Goal: Navigation & Orientation: Find specific page/section

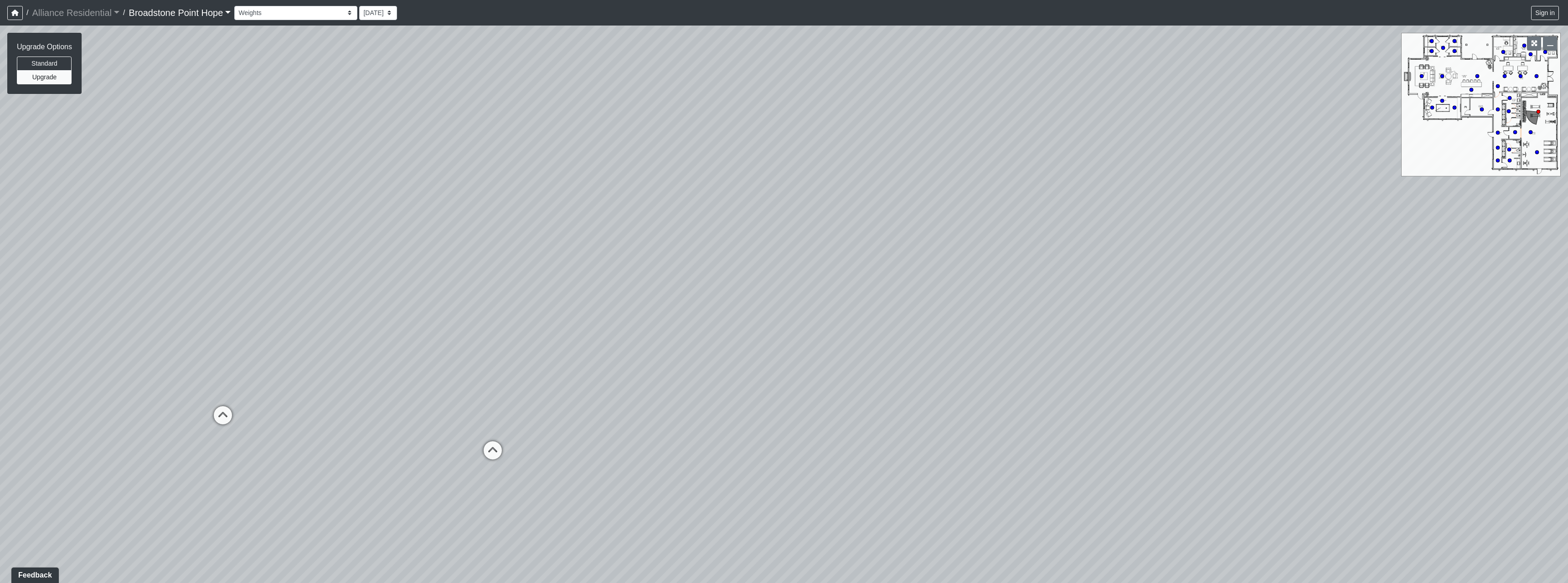
click at [220, 13] on link "Broadstone Point Hope" at bounding box center [180, 13] width 102 height 18
click at [225, 15] on link "Broadstone Point Hope" at bounding box center [180, 13] width 102 height 18
drag, startPoint x: 509, startPoint y: 192, endPoint x: 584, endPoint y: 206, distance: 76.3
click at [372, 134] on div "Loading... Machines Loading... Cardio" at bounding box center [784, 304] width 1568 height 558
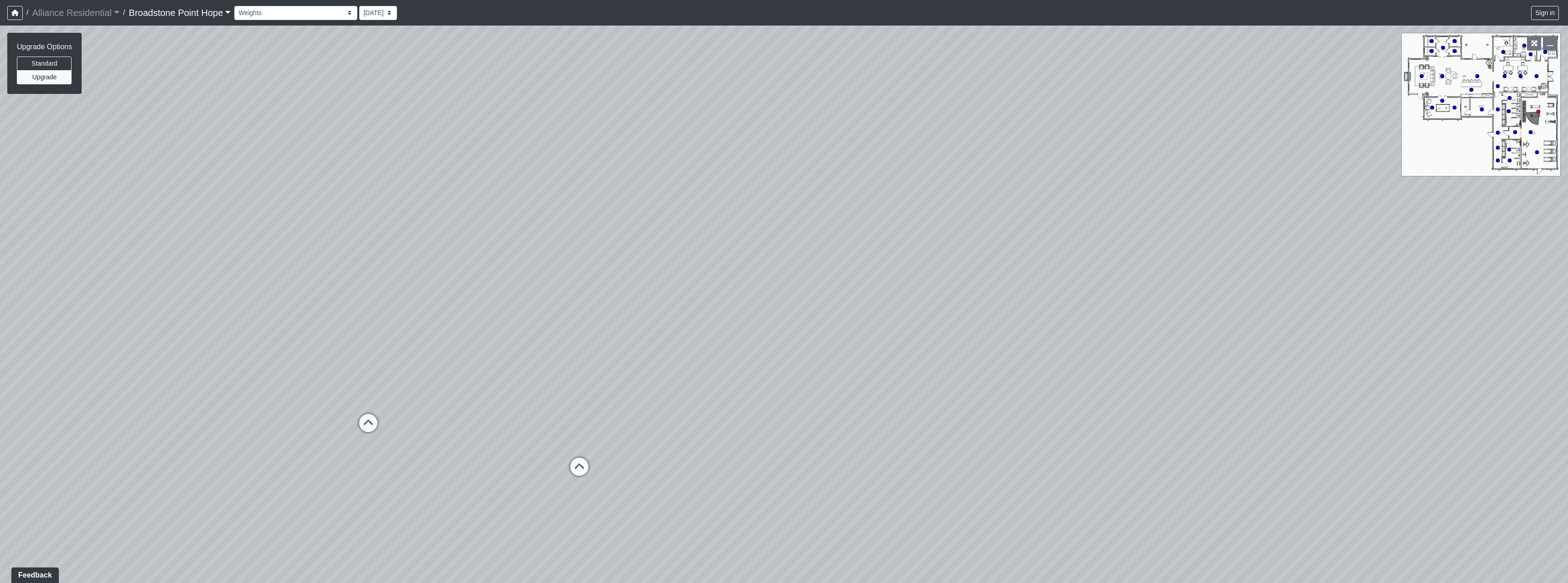
drag, startPoint x: 366, startPoint y: 167, endPoint x: 536, endPoint y: 185, distance: 171.0
click at [372, 134] on div "Loading... Machines Loading... Cardio" at bounding box center [784, 304] width 1568 height 558
drag, startPoint x: 365, startPoint y: 188, endPoint x: 648, endPoint y: 162, distance: 284.2
click at [372, 134] on div "Loading... Machines Loading... Cardio" at bounding box center [784, 304] width 1568 height 558
drag, startPoint x: 898, startPoint y: 249, endPoint x: 762, endPoint y: 271, distance: 137.8
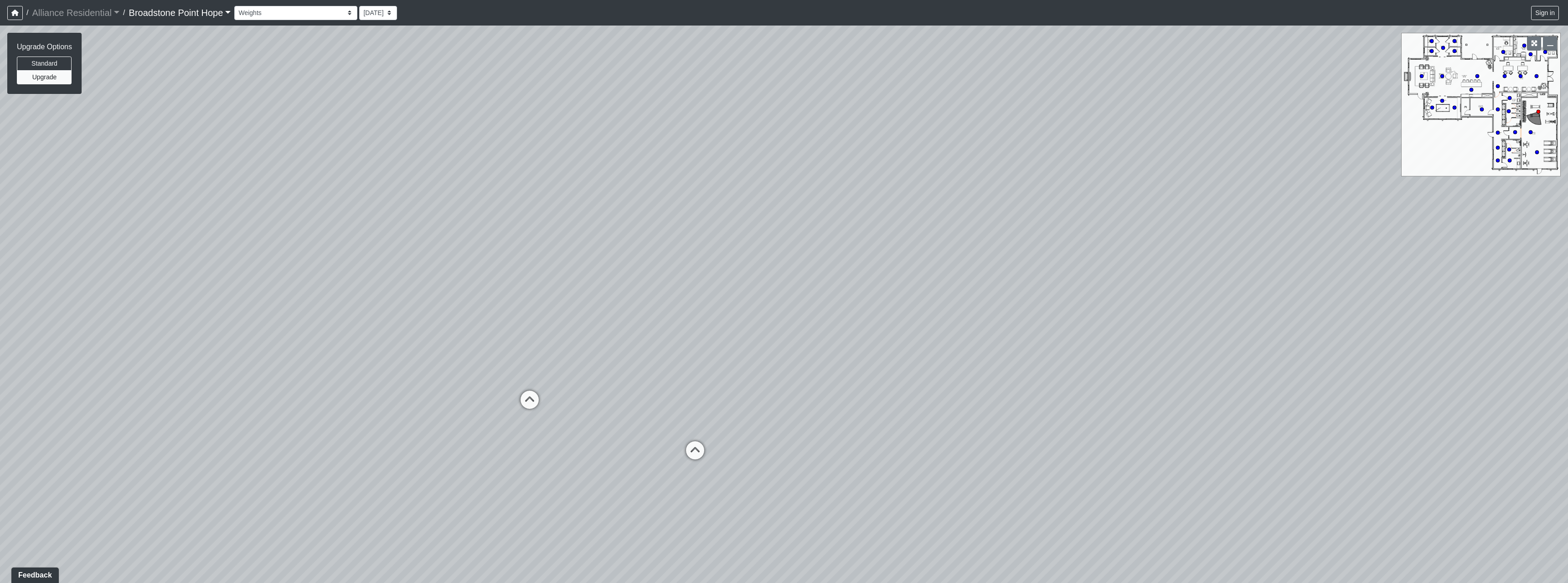
click at [372, 134] on div "Loading... Machines Loading... Cardio" at bounding box center [784, 304] width 1568 height 558
drag, startPoint x: 1115, startPoint y: 262, endPoint x: 630, endPoint y: 252, distance: 485.1
click at [372, 134] on div "Loading... Machines Loading... Cardio" at bounding box center [784, 304] width 1568 height 558
drag, startPoint x: 1021, startPoint y: 251, endPoint x: 346, endPoint y: 237, distance: 675.1
click at [346, 134] on div "Loading... Machines Loading... Cardio" at bounding box center [784, 304] width 1568 height 558
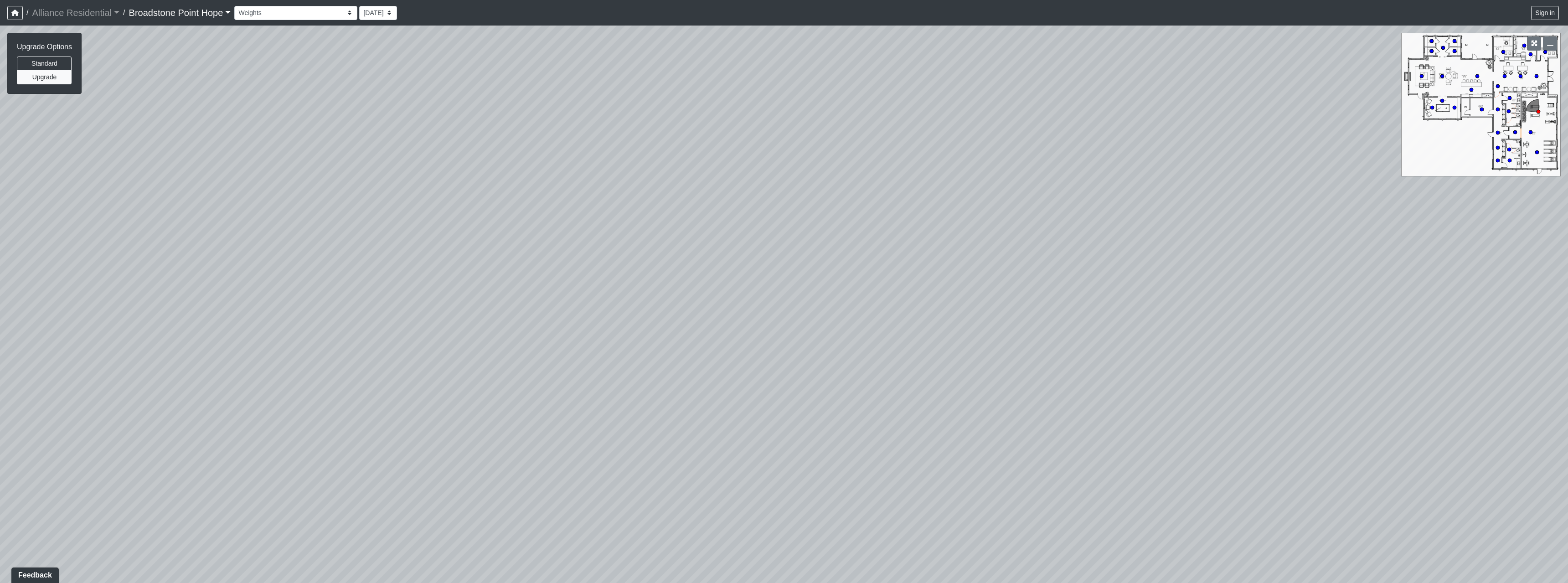
drag, startPoint x: 886, startPoint y: 241, endPoint x: 922, endPoint y: 244, distance: 36.1
click at [372, 134] on div "Loading... Machines Loading... Cardio" at bounding box center [784, 304] width 1568 height 558
drag, startPoint x: 494, startPoint y: 229, endPoint x: 961, endPoint y: 177, distance: 469.9
click at [372, 134] on div "Loading... Machines Loading... Cardio" at bounding box center [784, 304] width 1568 height 558
drag, startPoint x: 521, startPoint y: 170, endPoint x: 904, endPoint y: 210, distance: 385.1
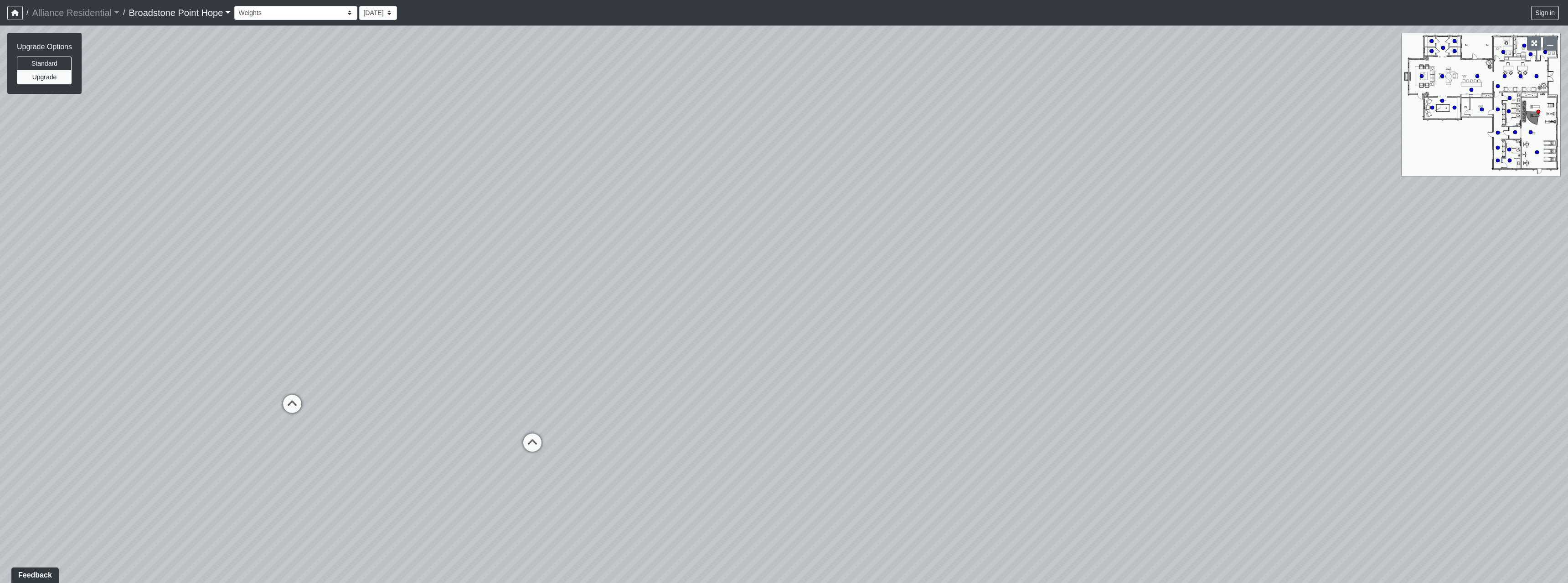
click at [372, 134] on div "Loading... Machines Loading... Cardio" at bounding box center [784, 304] width 1568 height 558
click at [372, 134] on icon at bounding box center [650, 459] width 27 height 27
drag, startPoint x: 900, startPoint y: 317, endPoint x: 425, endPoint y: 221, distance: 484.6
click at [372, 134] on div "Loading... Machines Loading... Cardio Loading... Weights Loading... Entry Loadi…" at bounding box center [784, 304] width 1568 height 558
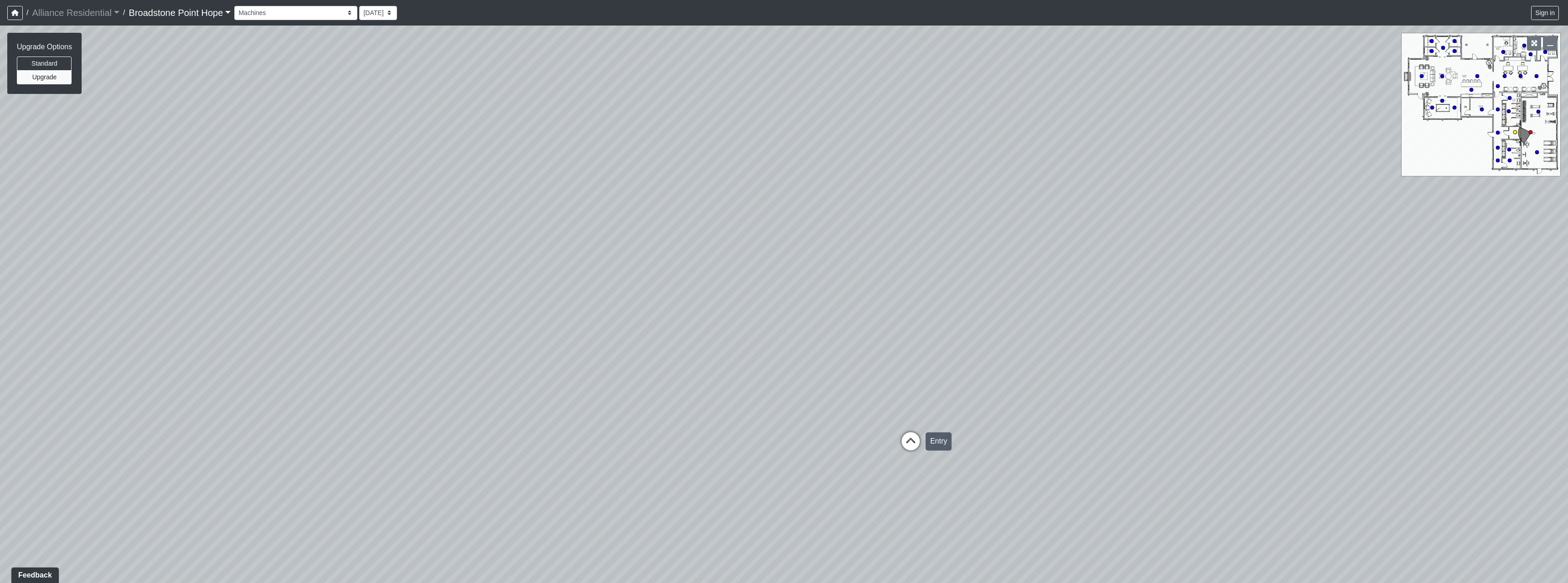
click at [372, 134] on icon at bounding box center [910, 446] width 27 height 27
drag, startPoint x: 948, startPoint y: 242, endPoint x: 658, endPoint y: 207, distance: 292.1
click at [372, 134] on div "Loading... Machines Loading... Cardio Loading... Weights Loading... Entry Loadi…" at bounding box center [784, 304] width 1568 height 558
click at [372, 134] on icon at bounding box center [711, 367] width 27 height 27
drag, startPoint x: 1019, startPoint y: 307, endPoint x: 428, endPoint y: 135, distance: 615.5
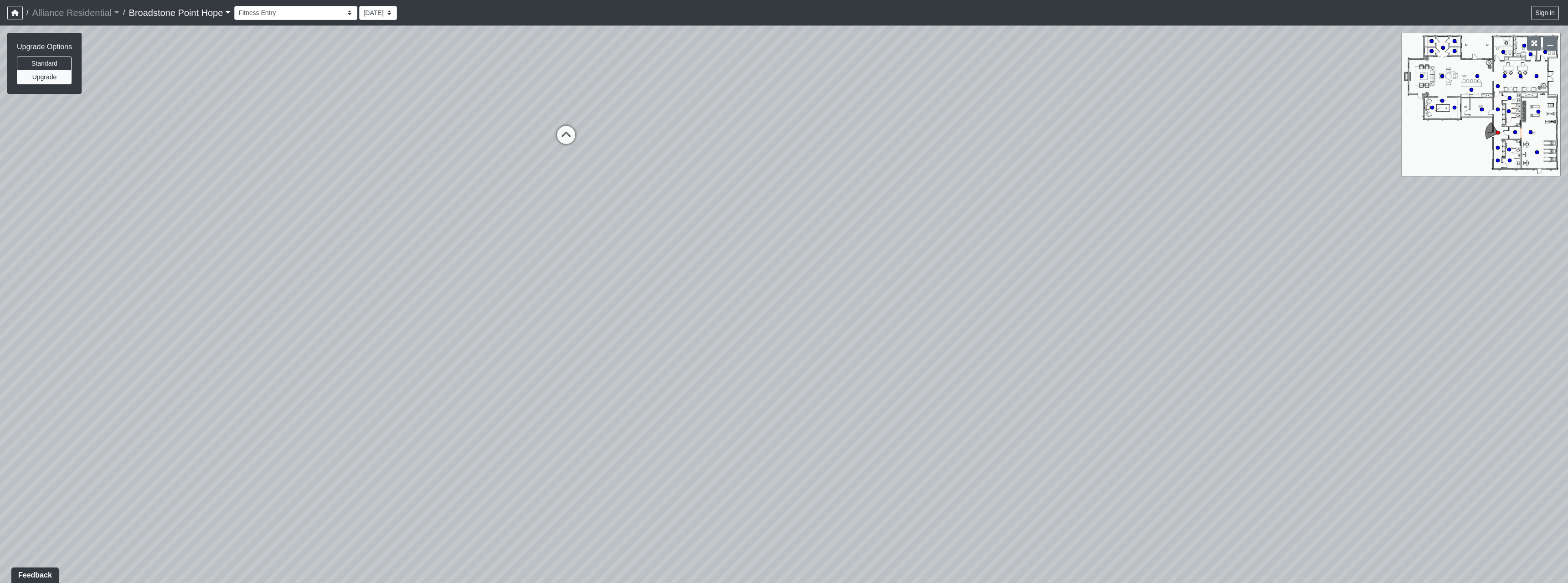
click at [372, 134] on div "Loading... Machines Loading... Cardio Loading... Weights Loading... Entry Loadi…" at bounding box center [784, 304] width 1568 height 558
drag, startPoint x: 869, startPoint y: 222, endPoint x: 518, endPoint y: 296, distance: 358.7
click at [372, 134] on div "Loading... Machines Loading... Cardio Loading... Weights Loading... Entry Loadi…" at bounding box center [784, 304] width 1568 height 558
click at [372, 134] on icon at bounding box center [768, 238] width 27 height 27
click at [372, 83] on icon at bounding box center [753, 84] width 27 height 27
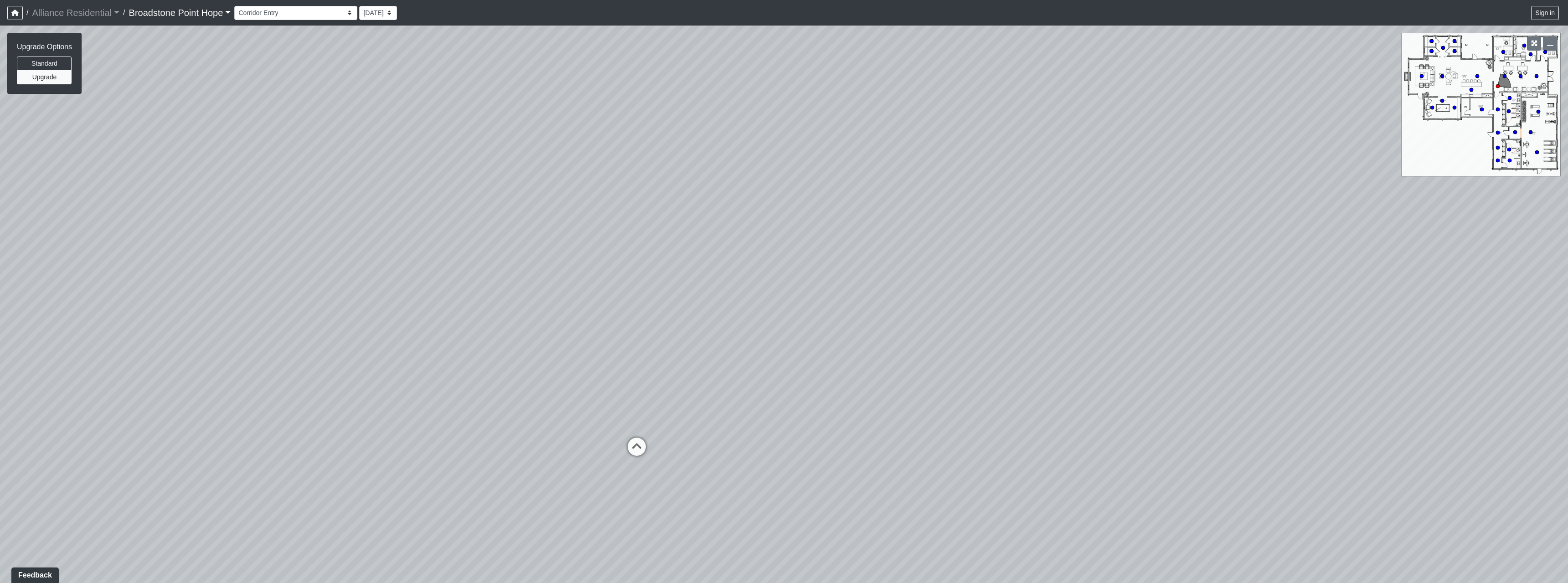
drag, startPoint x: 894, startPoint y: 227, endPoint x: 208, endPoint y: 316, distance: 691.7
click at [208, 134] on div "Loading... Machines Loading... Cardio Loading... Weights Loading... Entry Loadi…" at bounding box center [784, 304] width 1568 height 558
drag, startPoint x: 736, startPoint y: 194, endPoint x: 646, endPoint y: 212, distance: 91.8
click at [372, 134] on div "Loading... Machines Loading... Cardio Loading... Weights Loading... Entry Loadi…" at bounding box center [784, 304] width 1568 height 558
drag, startPoint x: 622, startPoint y: 182, endPoint x: 575, endPoint y: 315, distance: 141.1
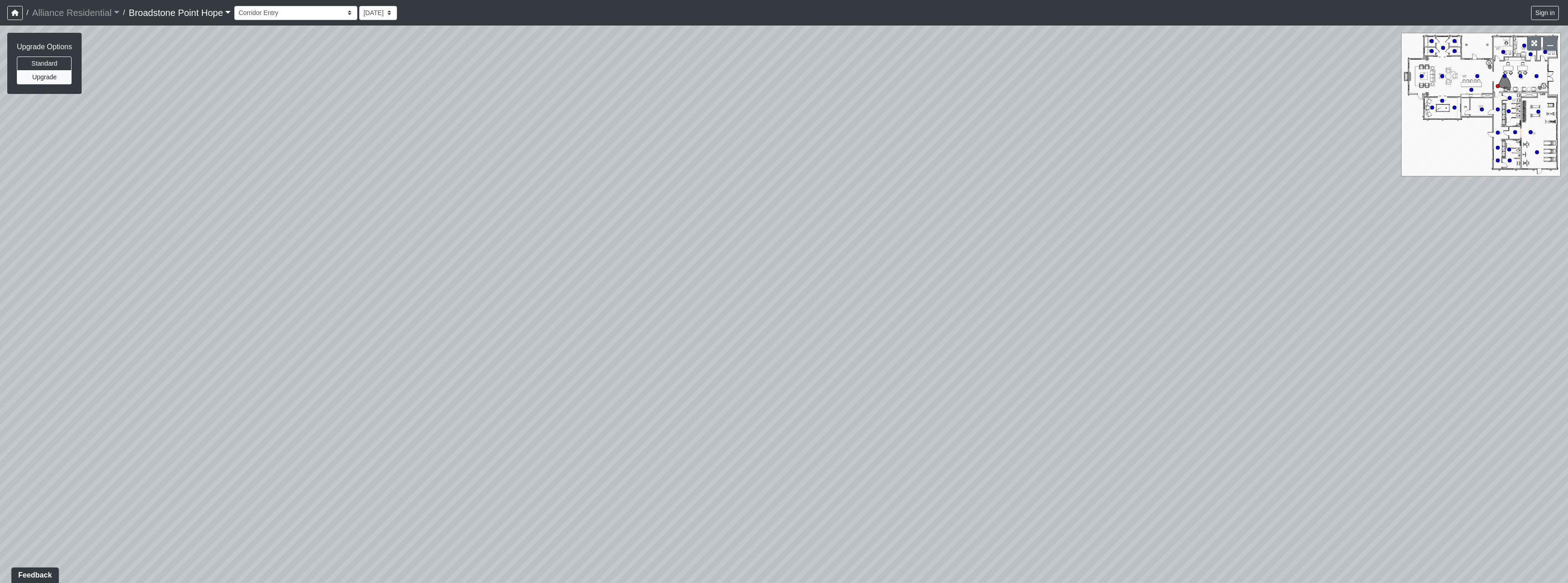
click at [372, 134] on div "Loading... Machines Loading... Cardio Loading... Weights Loading... Entry Loadi…" at bounding box center [784, 304] width 1568 height 558
drag, startPoint x: 374, startPoint y: 369, endPoint x: 600, endPoint y: 332, distance: 229.0
click at [372, 134] on div "Loading... Machines Loading... Cardio Loading... Weights Loading... Entry Loadi…" at bounding box center [784, 304] width 1568 height 558
drag, startPoint x: 535, startPoint y: 245, endPoint x: 914, endPoint y: 140, distance: 393.3
click at [372, 134] on div "Loading... Machines Loading... Cardio Loading... Weights Loading... Entry Loadi…" at bounding box center [784, 304] width 1568 height 558
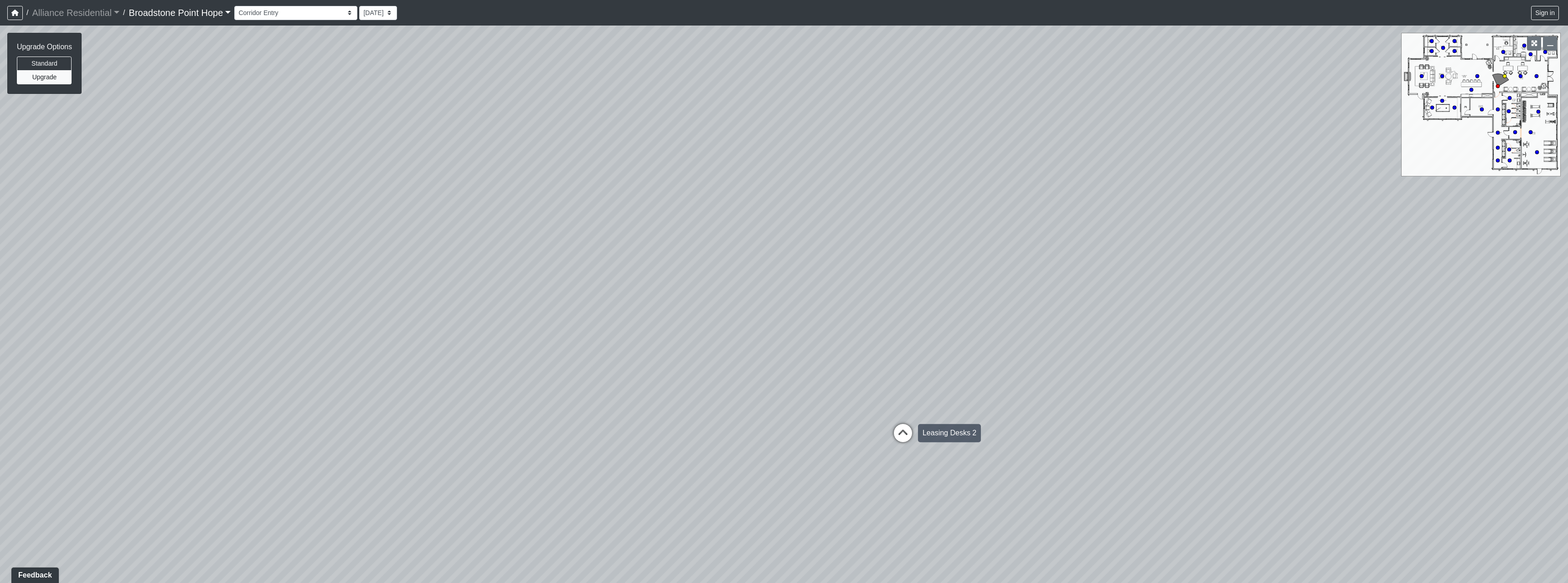
click at [372, 134] on icon at bounding box center [903, 437] width 27 height 27
drag, startPoint x: 500, startPoint y: 244, endPoint x: 805, endPoint y: 231, distance: 305.3
click at [372, 134] on div "Loading... Machines Loading... Cardio Loading... Weights Loading... Entry Loadi…" at bounding box center [784, 304] width 1568 height 558
drag, startPoint x: 562, startPoint y: 187, endPoint x: 1103, endPoint y: 149, distance: 542.3
click at [372, 134] on div "Loading... Machines Loading... Cardio Loading... Weights Loading... Entry Loadi…" at bounding box center [784, 304] width 1568 height 558
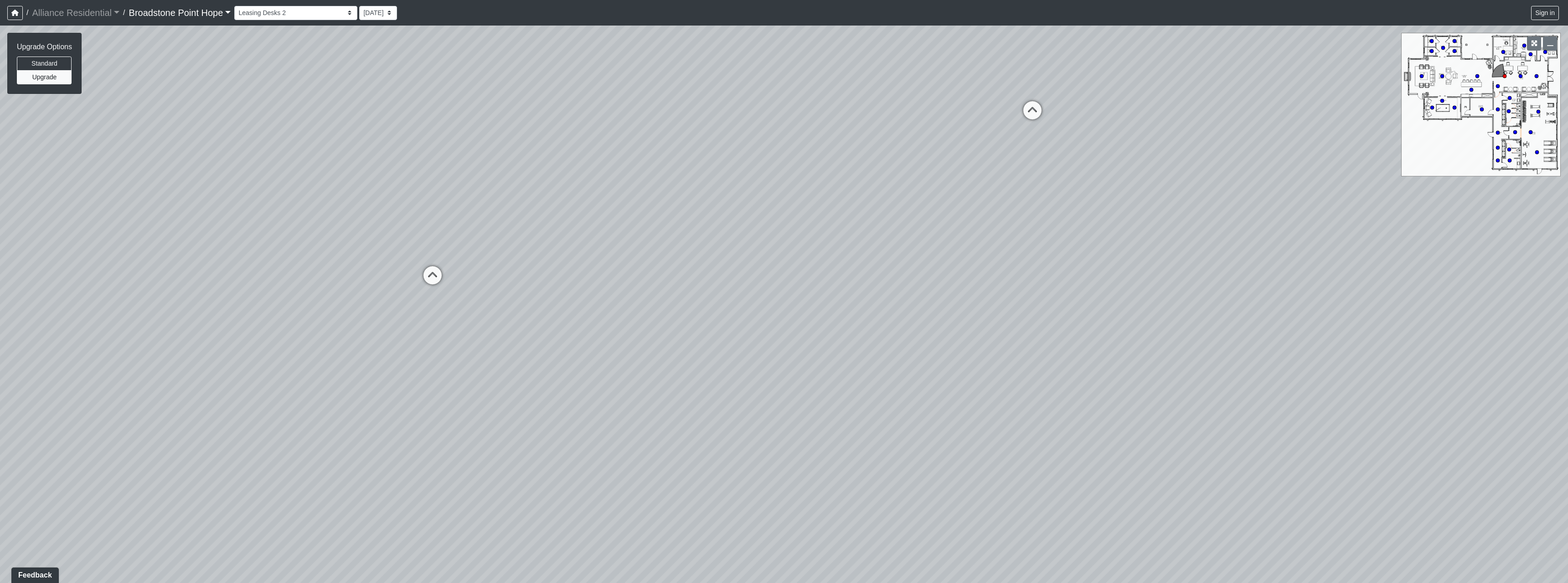
drag, startPoint x: 792, startPoint y: 132, endPoint x: 1146, endPoint y: 206, distance: 361.7
click at [372, 134] on div "Loading... Machines Loading... Cardio Loading... Weights Loading... Entry Loadi…" at bounding box center [784, 304] width 1568 height 558
drag, startPoint x: 821, startPoint y: 151, endPoint x: 1017, endPoint y: 176, distance: 197.6
click at [372, 134] on div "Loading... Machines Loading... Cardio Loading... Weights Loading... Entry Loadi…" at bounding box center [784, 304] width 1568 height 558
drag, startPoint x: 914, startPoint y: 154, endPoint x: 871, endPoint y: 217, distance: 76.3
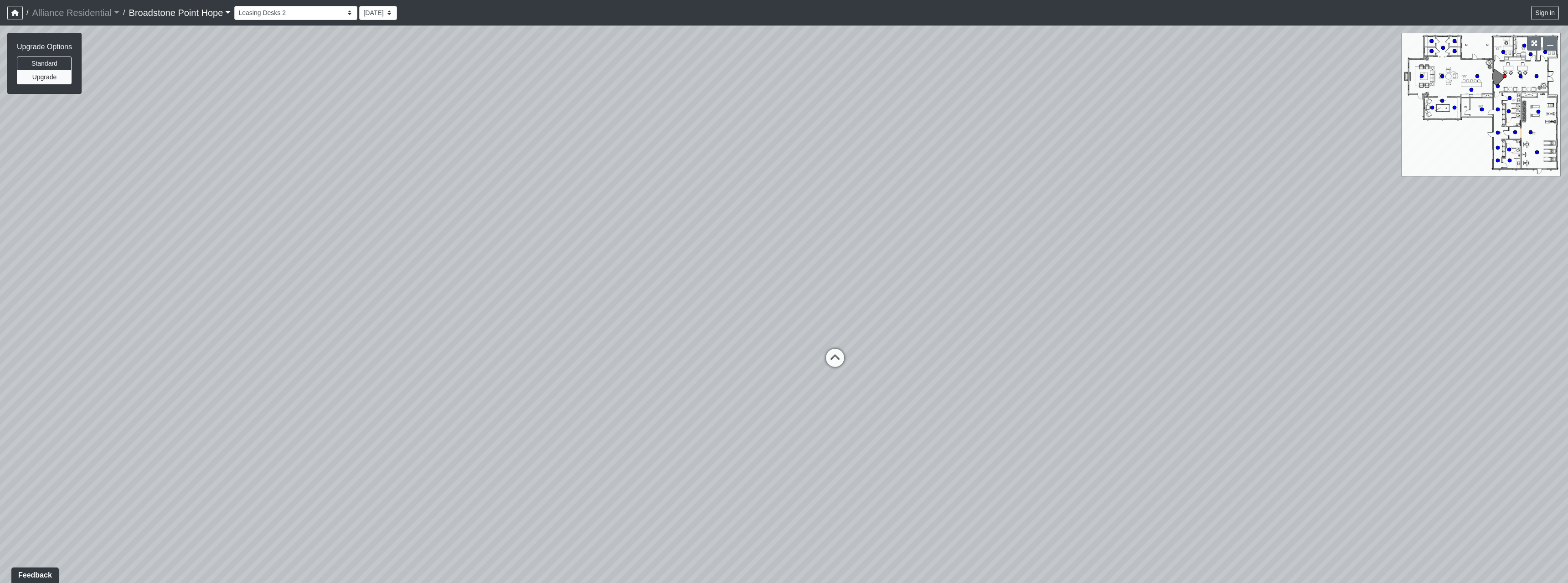
click at [372, 134] on div "Loading... Machines Loading... Cardio Loading... Weights Loading... Entry Loadi…" at bounding box center [784, 304] width 1568 height 558
click at [372, 134] on icon at bounding box center [811, 408] width 27 height 27
drag, startPoint x: 869, startPoint y: 273, endPoint x: 1081, endPoint y: 331, distance: 219.8
click at [372, 134] on div "Loading... Machines Loading... Cardio Loading... Weights Loading... Entry Loadi…" at bounding box center [784, 304] width 1568 height 558
drag, startPoint x: 688, startPoint y: 324, endPoint x: 1250, endPoint y: 256, distance: 566.1
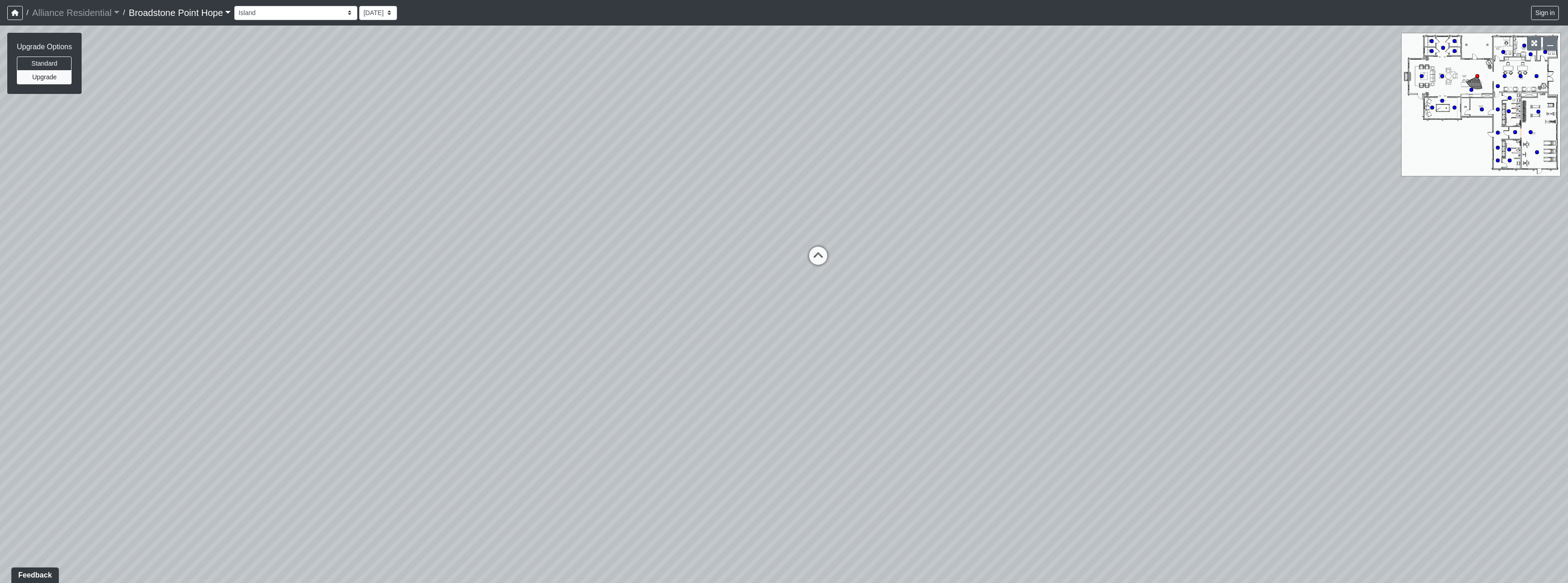
click at [372, 134] on div "Loading... Machines Loading... Cardio Loading... Weights Loading... Entry Loadi…" at bounding box center [784, 304] width 1568 height 558
drag, startPoint x: 1181, startPoint y: 184, endPoint x: 407, endPoint y: 261, distance: 777.8
click at [372, 134] on div "Loading... Machines Loading... Cardio Loading... Weights Loading... Entry Loadi…" at bounding box center [784, 304] width 1568 height 558
drag, startPoint x: 649, startPoint y: 252, endPoint x: 606, endPoint y: 212, distance: 58.7
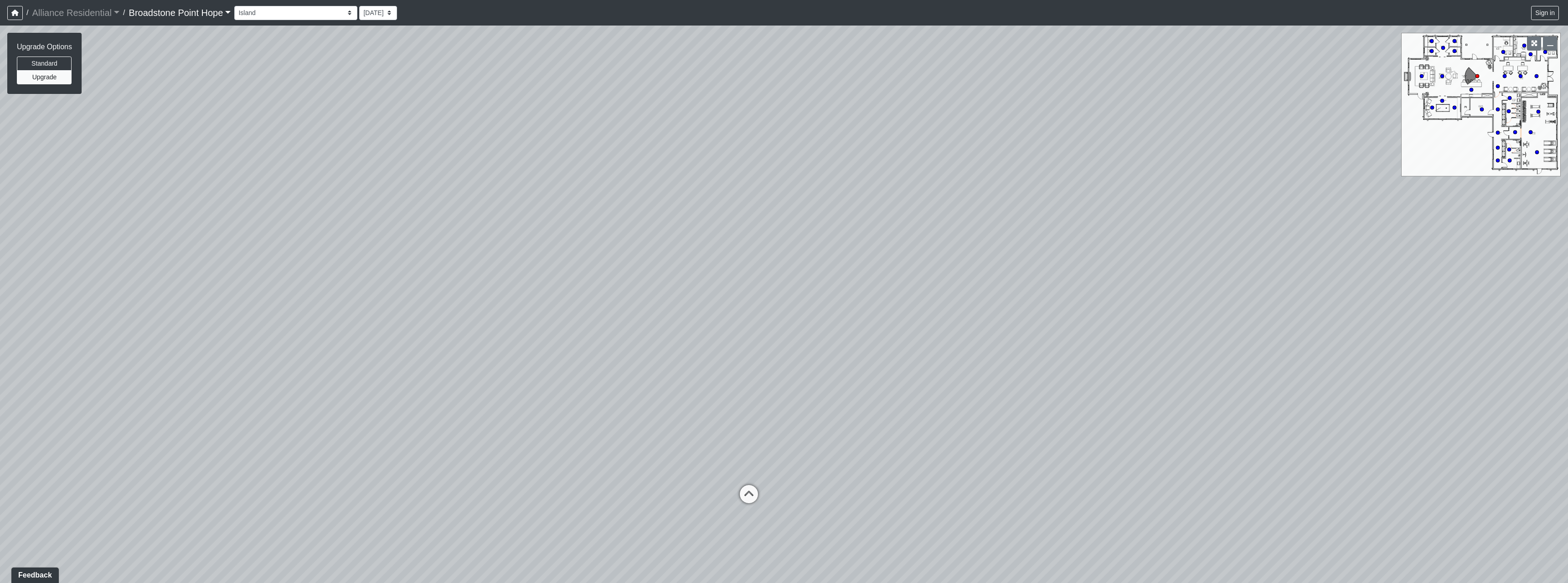
click at [372, 134] on div "Loading... Machines Loading... Cardio Loading... Weights Loading... Entry Loadi…" at bounding box center [784, 304] width 1568 height 558
drag, startPoint x: 648, startPoint y: 339, endPoint x: 602, endPoint y: 192, distance: 154.0
click at [372, 134] on div "Loading... Machines Loading... Cardio Loading... Weights Loading... Entry Loadi…" at bounding box center [784, 304] width 1568 height 558
drag, startPoint x: 547, startPoint y: 357, endPoint x: 591, endPoint y: 190, distance: 172.7
click at [372, 134] on div "Loading... Machines Loading... Cardio Loading... Weights Loading... Entry Loadi…" at bounding box center [784, 304] width 1568 height 558
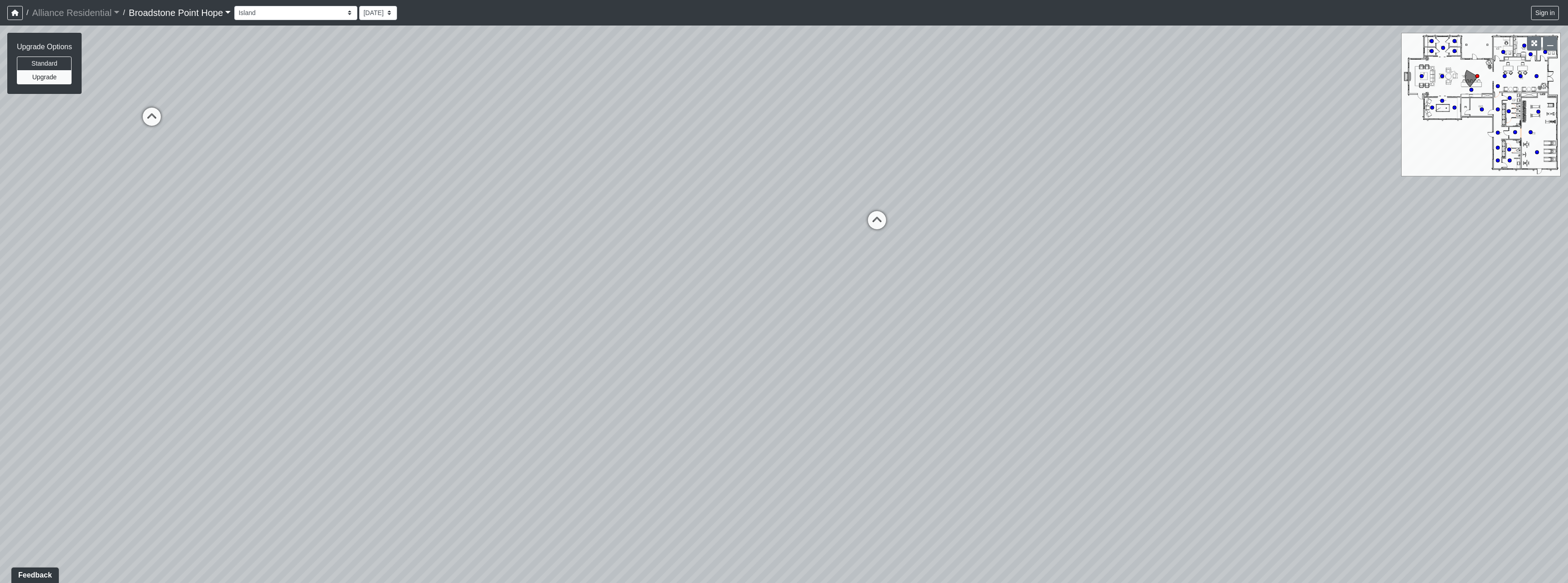
drag, startPoint x: 556, startPoint y: 237, endPoint x: 798, endPoint y: 304, distance: 251.1
click at [372, 134] on div "Loading... Machines Loading... Cardio Loading... Weights Loading... Entry Loadi…" at bounding box center [784, 304] width 1568 height 558
drag, startPoint x: 696, startPoint y: 301, endPoint x: 665, endPoint y: 352, distance: 59.7
click at [372, 134] on div "Loading... Machines Loading... Cardio Loading... Weights Loading... Entry Loadi…" at bounding box center [784, 304] width 1568 height 558
drag, startPoint x: 625, startPoint y: 256, endPoint x: 571, endPoint y: 290, distance: 63.8
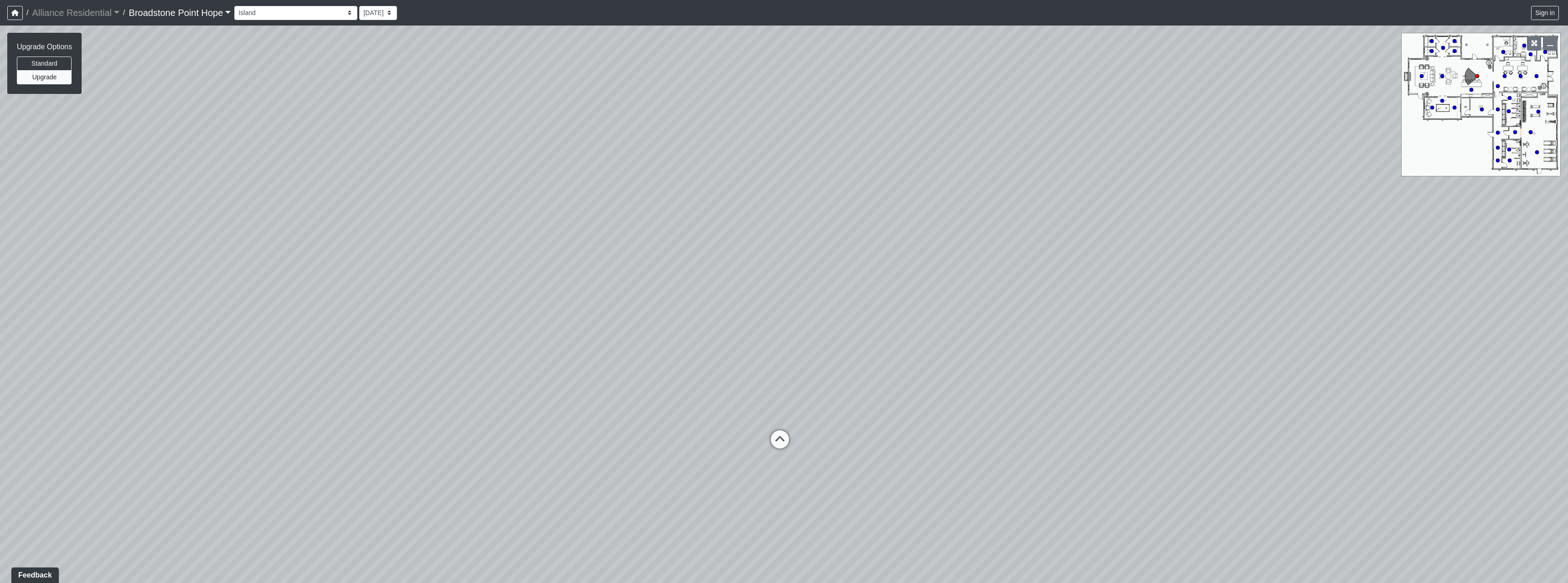
click at [372, 134] on div "Loading... Machines Loading... Cardio Loading... Weights Loading... Entry Loadi…" at bounding box center [784, 304] width 1568 height 558
drag, startPoint x: 586, startPoint y: 402, endPoint x: 573, endPoint y: 400, distance: 13.2
click at [372, 134] on div "Loading... Machines Loading... Cardio Loading... Weights Loading... Entry Loadi…" at bounding box center [784, 304] width 1568 height 558
click at [372, 134] on icon at bounding box center [676, 410] width 27 height 27
drag, startPoint x: 559, startPoint y: 347, endPoint x: 1026, endPoint y: 313, distance: 468.2
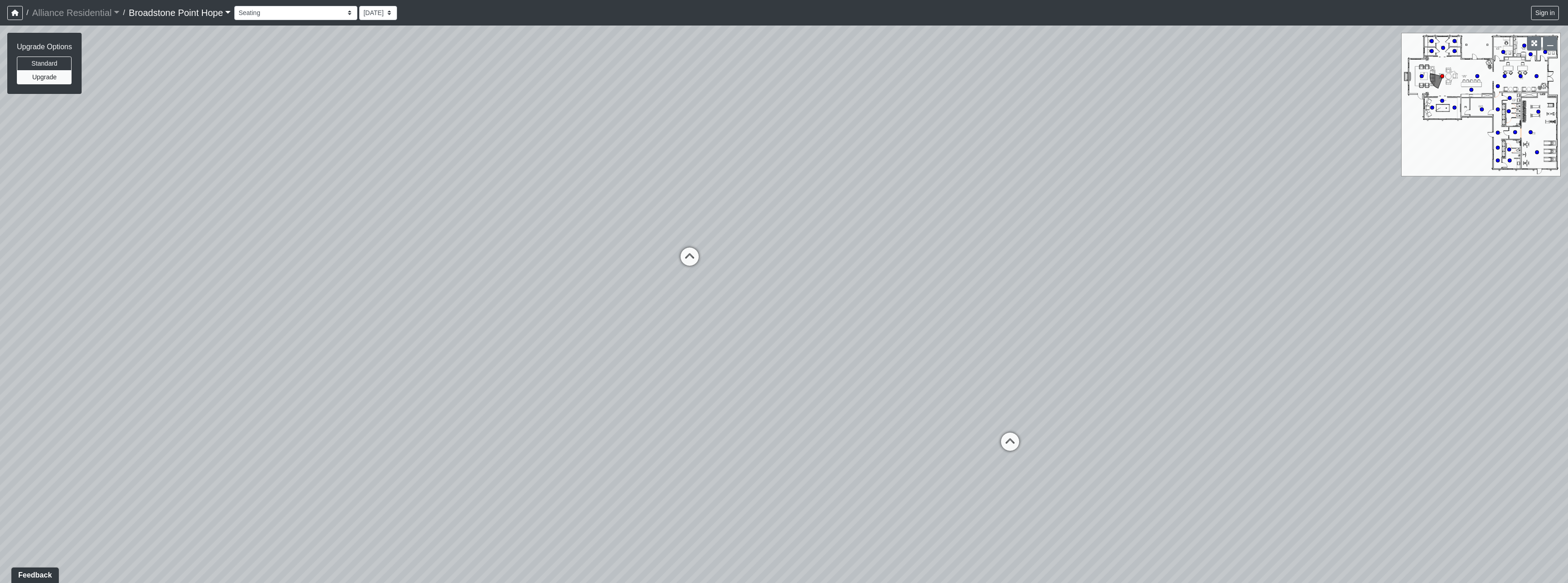
click at [372, 134] on div "Loading... Machines Loading... Cardio Loading... Weights Loading... Entry Loadi…" at bounding box center [784, 304] width 1568 height 558
drag, startPoint x: 671, startPoint y: 322, endPoint x: 1180, endPoint y: 240, distance: 515.6
click at [372, 134] on div "Loading... Machines Loading... Cardio Loading... Weights Loading... Entry Loadi…" at bounding box center [784, 304] width 1568 height 558
click at [372, 134] on icon at bounding box center [651, 322] width 27 height 27
drag, startPoint x: 691, startPoint y: 293, endPoint x: 723, endPoint y: 321, distance: 42.5
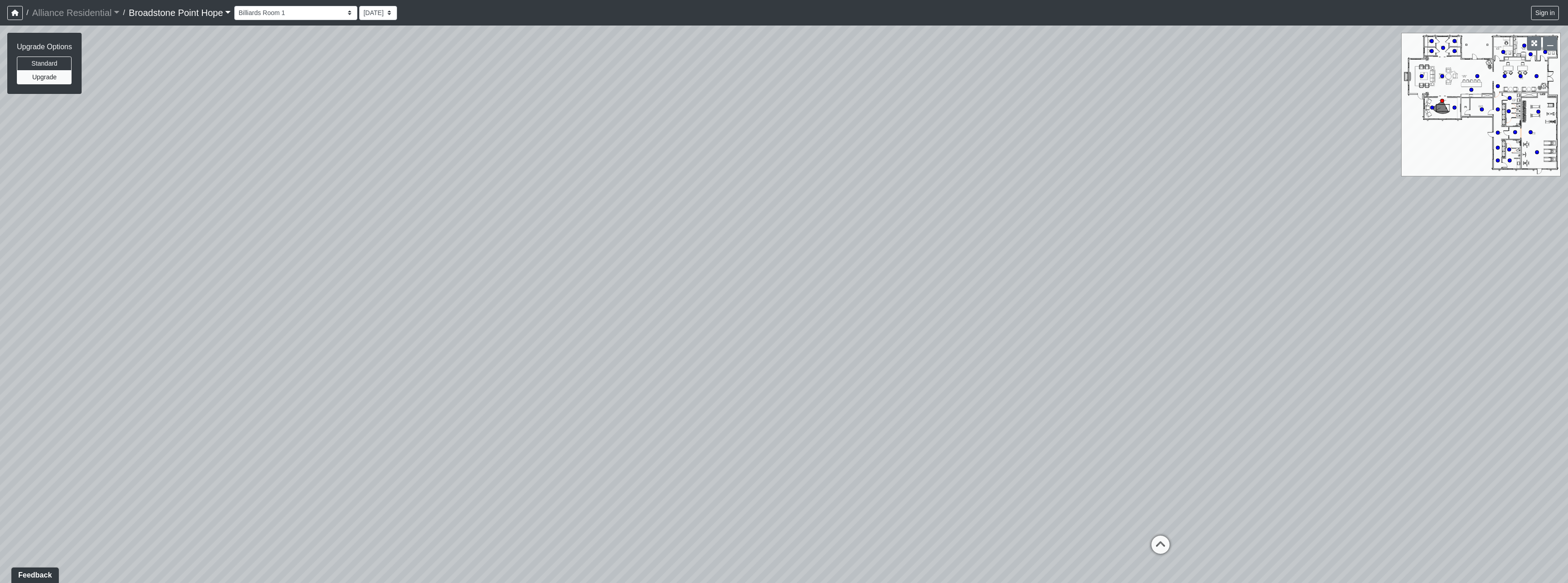
click at [372, 134] on div "Loading... Machines Loading... Cardio Loading... Weights Loading... Entry Loadi…" at bounding box center [784, 304] width 1568 height 558
drag, startPoint x: 552, startPoint y: 287, endPoint x: 1219, endPoint y: 244, distance: 668.4
click at [372, 134] on div "Loading... Machines Loading... Cardio Loading... Weights Loading... Entry Loadi…" at bounding box center [784, 304] width 1568 height 558
drag, startPoint x: 963, startPoint y: 227, endPoint x: 1290, endPoint y: 286, distance: 332.3
click at [372, 134] on div "Loading... Machines Loading... Cardio Loading... Weights Loading... Entry Loadi…" at bounding box center [784, 304] width 1568 height 558
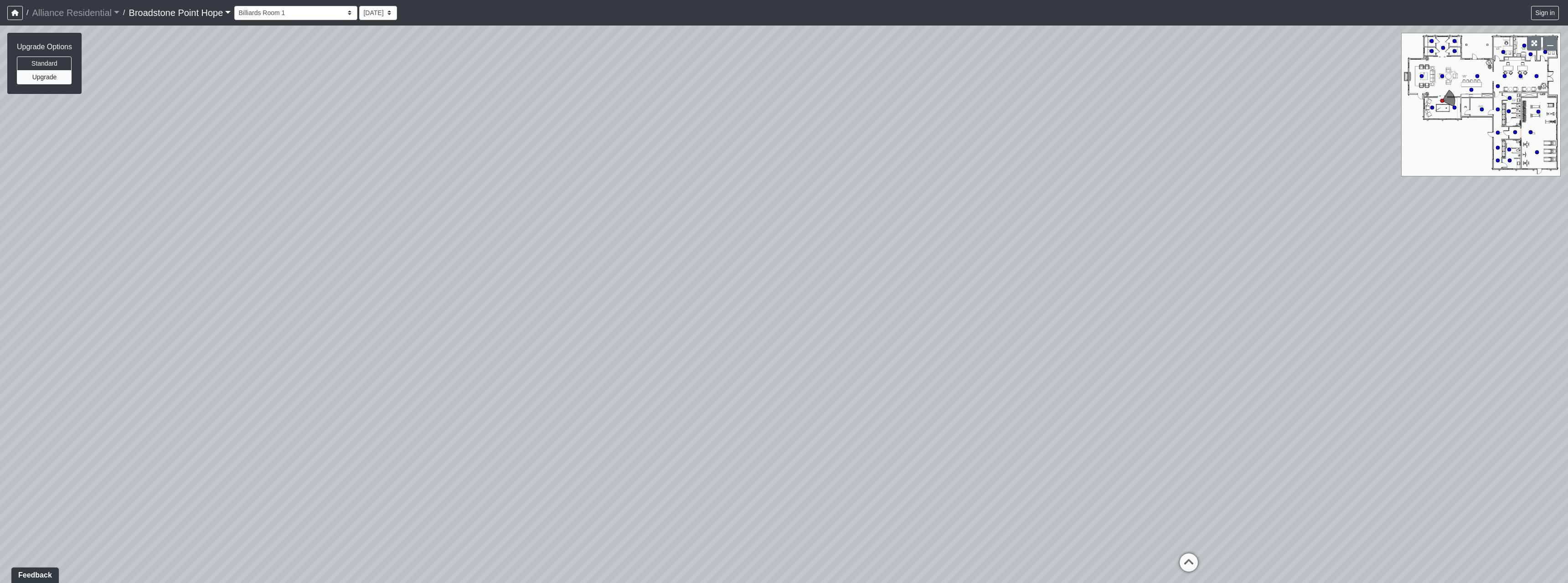
drag, startPoint x: 736, startPoint y: 206, endPoint x: 846, endPoint y: 183, distance: 112.4
click at [372, 134] on div "Loading... Machines Loading... Cardio Loading... Weights Loading... Entry Loadi…" at bounding box center [784, 304] width 1568 height 558
drag, startPoint x: 609, startPoint y: 194, endPoint x: 977, endPoint y: 189, distance: 368.0
click at [372, 134] on div "Loading... Machines Loading... Cardio Loading... Weights Loading... Entry Loadi…" at bounding box center [784, 304] width 1568 height 558
drag, startPoint x: 592, startPoint y: 185, endPoint x: 848, endPoint y: 146, distance: 259.0
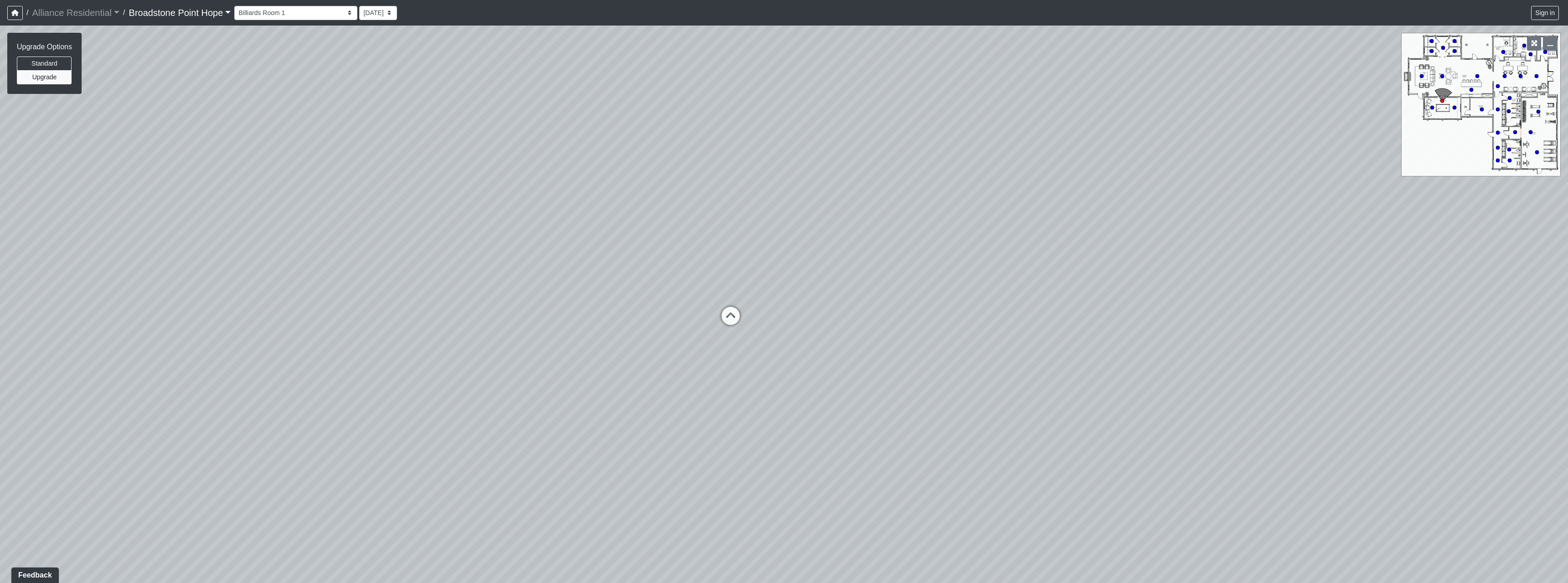
click at [372, 134] on div "Loading... Machines Loading... Cardio Loading... Weights Loading... Entry Loadi…" at bounding box center [784, 304] width 1568 height 558
click at [372, 134] on icon at bounding box center [730, 320] width 27 height 27
drag, startPoint x: 688, startPoint y: 166, endPoint x: 1103, endPoint y: 242, distance: 421.9
click at [372, 134] on div "Loading... Machines Loading... Cardio Loading... Weights Loading... Entry Loadi…" at bounding box center [784, 304] width 1568 height 558
drag, startPoint x: 605, startPoint y: 172, endPoint x: 922, endPoint y: 214, distance: 319.8
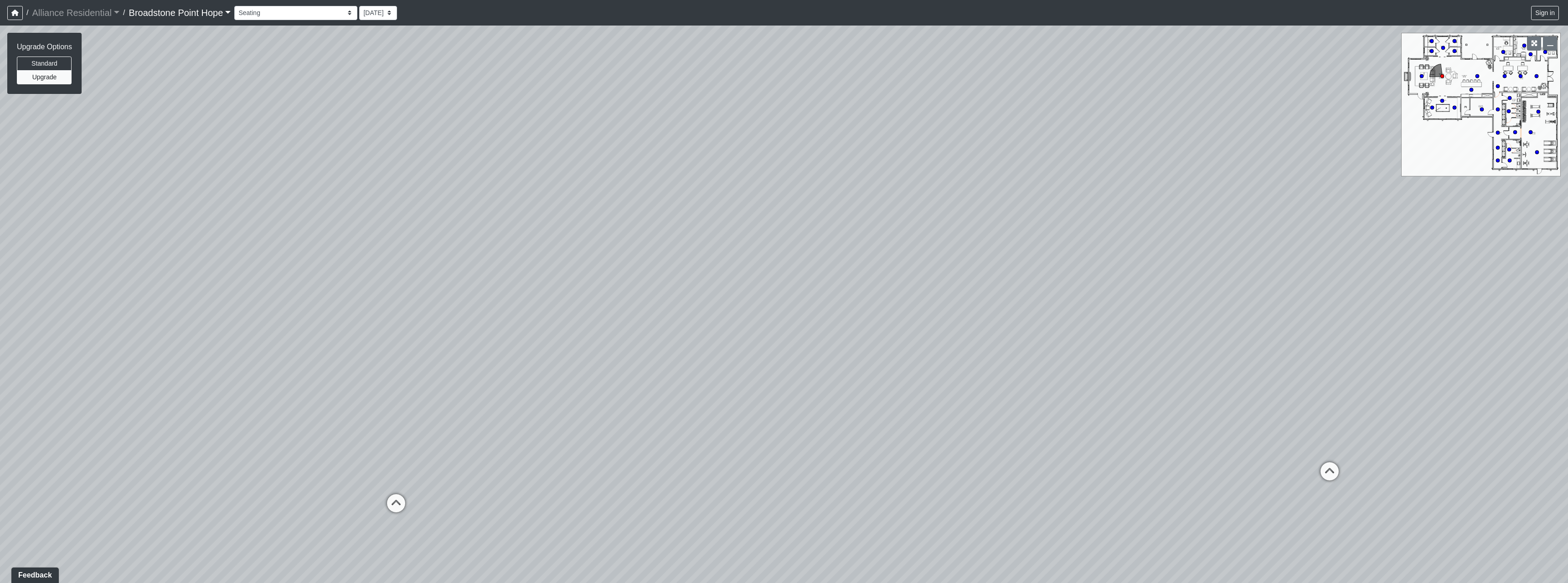
click at [372, 134] on div "Loading... Machines Loading... Cardio Loading... Weights Loading... Entry Loadi…" at bounding box center [784, 304] width 1568 height 558
drag, startPoint x: 538, startPoint y: 217, endPoint x: 1030, endPoint y: 211, distance: 492.0
click at [372, 134] on div "Loading... Machines Loading... Cardio Loading... Weights Loading... Entry Loadi…" at bounding box center [784, 304] width 1568 height 558
drag, startPoint x: 524, startPoint y: 213, endPoint x: 883, endPoint y: 212, distance: 359.0
click at [372, 134] on div "Loading... Machines Loading... Cardio Loading... Weights Loading... Entry Loadi…" at bounding box center [784, 304] width 1568 height 558
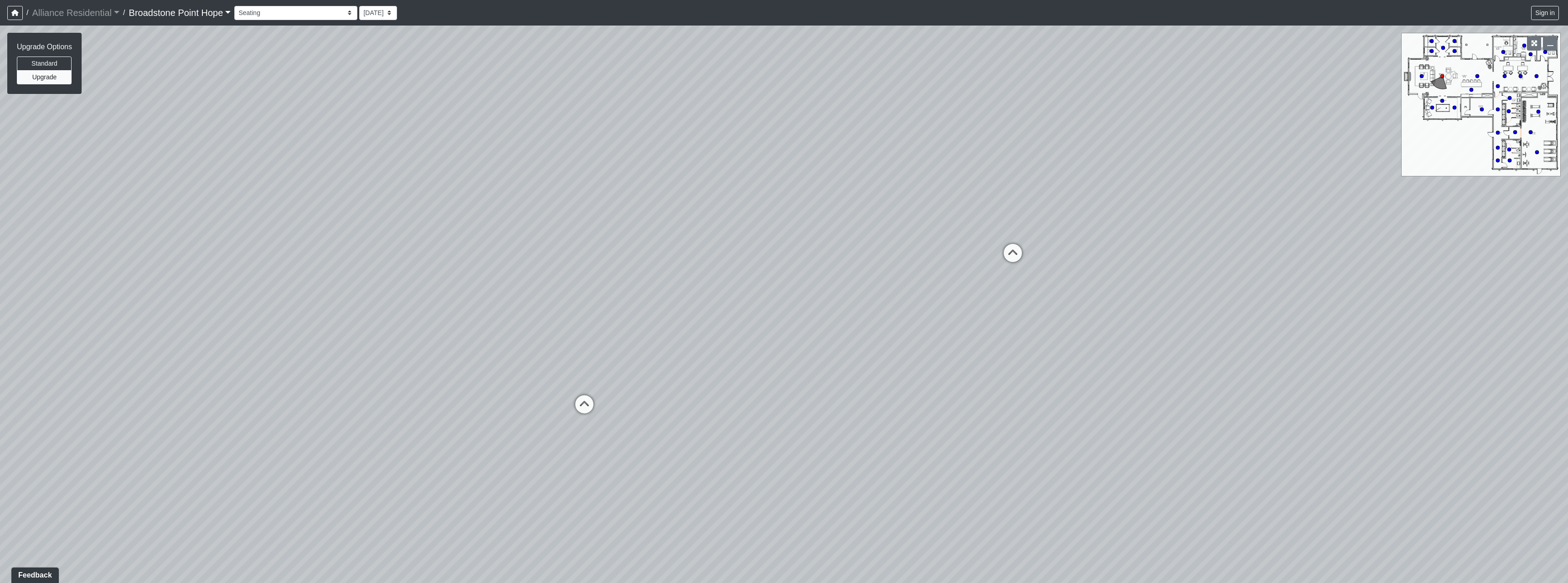
drag, startPoint x: 537, startPoint y: 219, endPoint x: 973, endPoint y: 193, distance: 436.8
click at [372, 134] on div "Loading... Machines Loading... Cardio Loading... Weights Loading... Entry Loadi…" at bounding box center [784, 304] width 1568 height 558
drag, startPoint x: 513, startPoint y: 201, endPoint x: 1146, endPoint y: 200, distance: 633.0
click at [372, 134] on div "Loading... Machines Loading... Cardio Loading... Weights Loading... Entry Loadi…" at bounding box center [784, 304] width 1568 height 558
drag, startPoint x: 725, startPoint y: 225, endPoint x: 887, endPoint y: 217, distance: 162.2
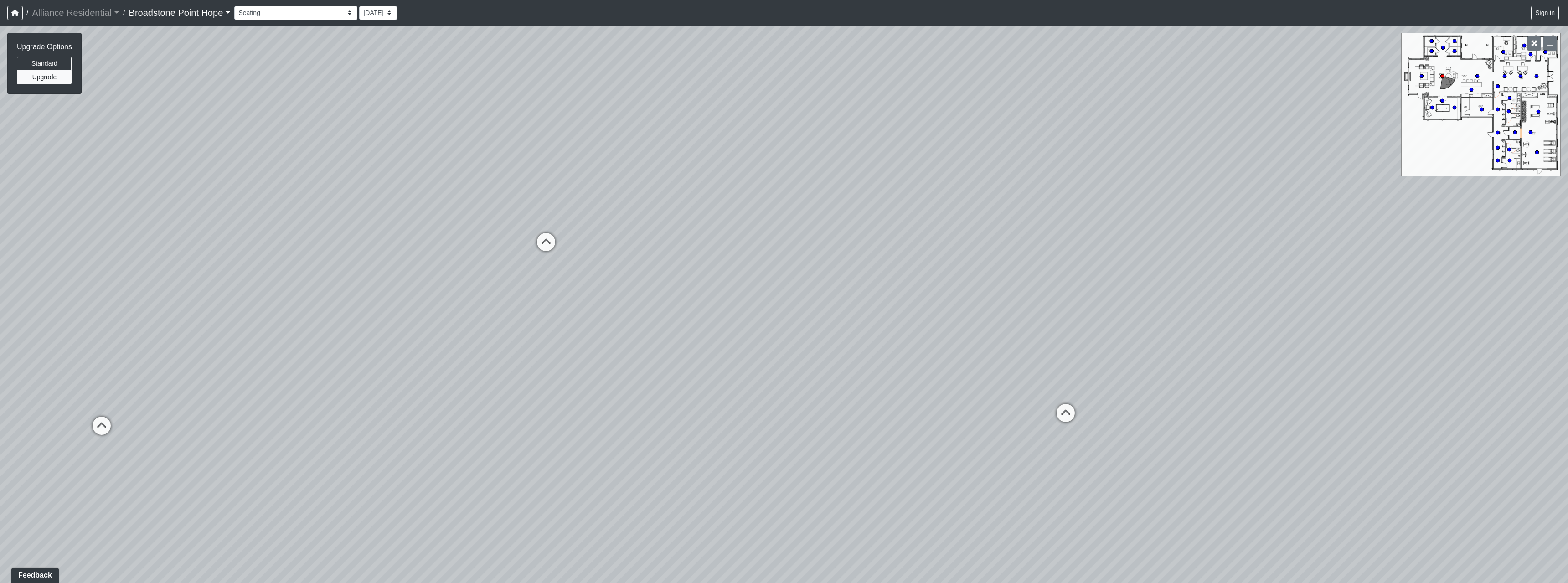
click at [372, 134] on div "Loading... Machines Loading... Cardio Loading... Weights Loading... Entry Loadi…" at bounding box center [784, 304] width 1568 height 558
drag, startPoint x: 544, startPoint y: 155, endPoint x: 851, endPoint y: 150, distance: 307.0
click at [372, 134] on div "Loading... Machines Loading... Cardio Loading... Weights Loading... Entry Loadi…" at bounding box center [784, 304] width 1568 height 558
click at [372, 134] on icon at bounding box center [568, 355] width 27 height 27
click at [372, 134] on icon at bounding box center [569, 383] width 27 height 27
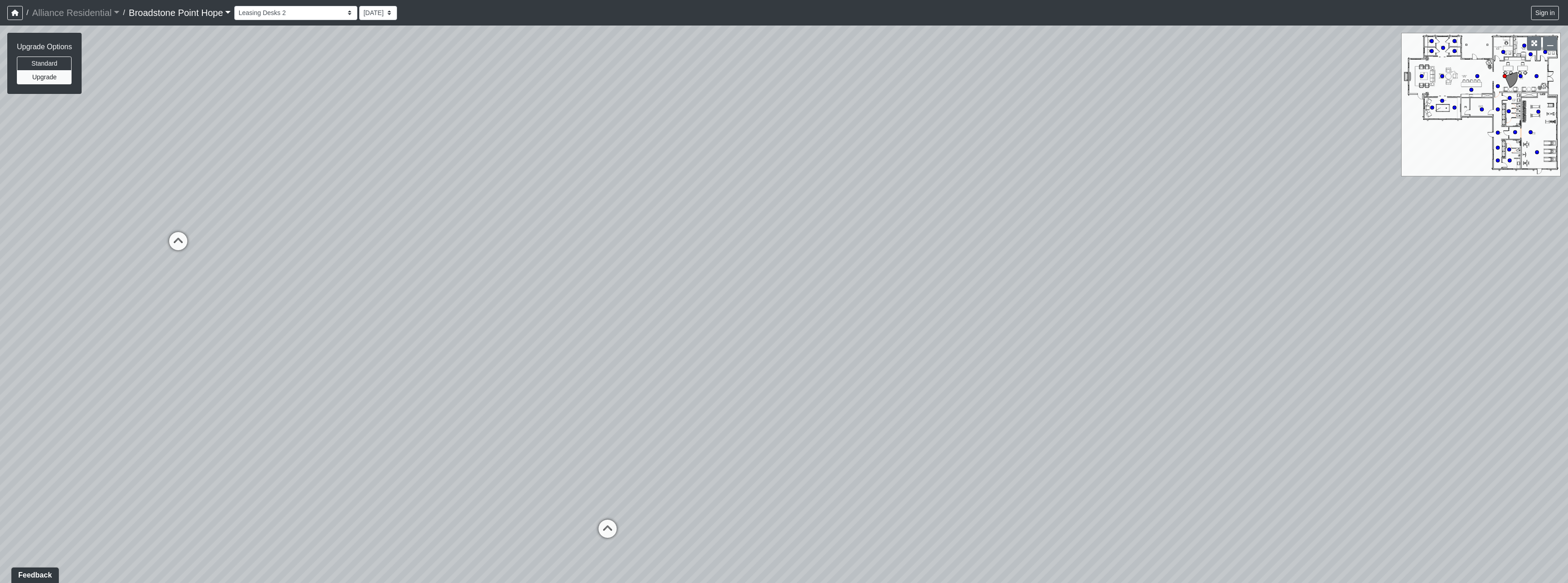
drag, startPoint x: 384, startPoint y: 303, endPoint x: 884, endPoint y: 236, distance: 504.5
click at [372, 134] on div "Loading... Machines Loading... Cardio Loading... Weights Loading... Entry Loadi…" at bounding box center [784, 304] width 1568 height 558
drag, startPoint x: 801, startPoint y: 215, endPoint x: 1060, endPoint y: 213, distance: 259.0
click at [372, 134] on div "Loading... Machines Loading... Cardio Loading... Weights Loading... Entry Loadi…" at bounding box center [784, 304] width 1568 height 558
drag, startPoint x: 812, startPoint y: 248, endPoint x: 982, endPoint y: 257, distance: 170.2
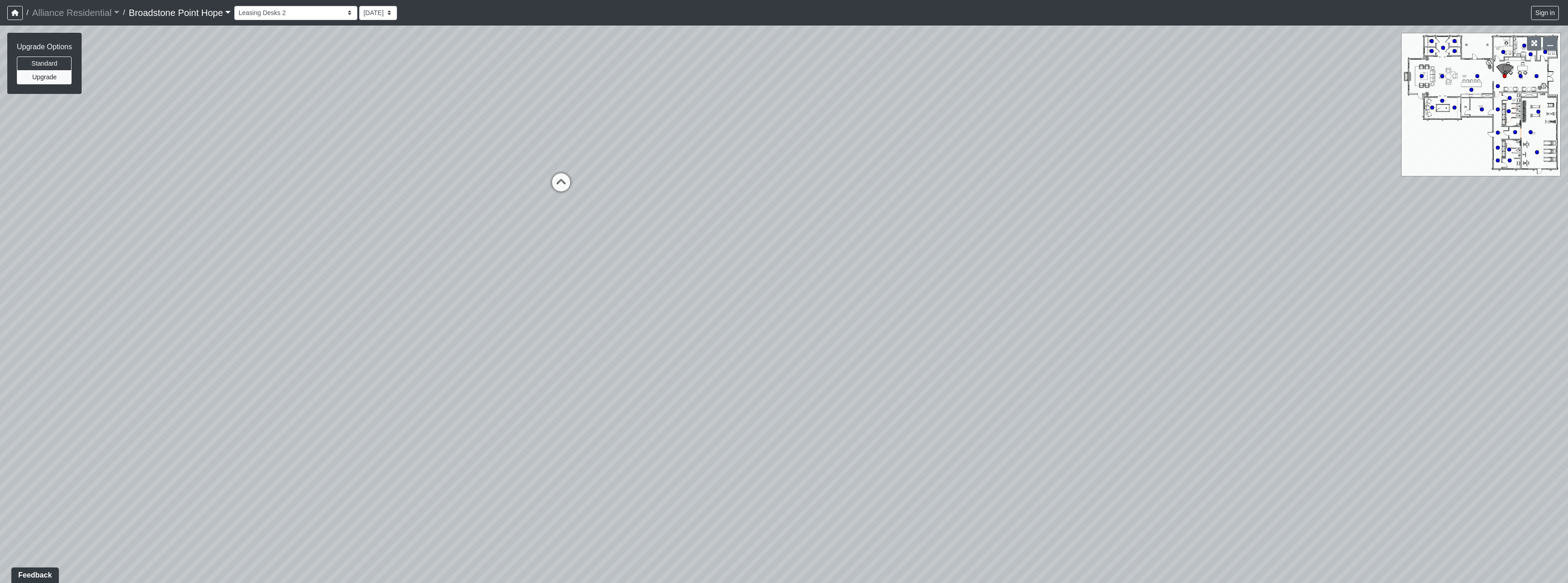
click at [372, 134] on div "Loading... Machines Loading... Cardio Loading... Weights Loading... Entry Loadi…" at bounding box center [784, 304] width 1568 height 558
click at [372, 134] on icon at bounding box center [562, 187] width 27 height 27
drag, startPoint x: 1046, startPoint y: 296, endPoint x: 323, endPoint y: 222, distance: 726.8
click at [346, 134] on div "Loading... Machines Loading... Cardio Loading... Weights Loading... Entry Loadi…" at bounding box center [784, 304] width 1568 height 558
drag, startPoint x: 640, startPoint y: 229, endPoint x: 442, endPoint y: 235, distance: 198.1
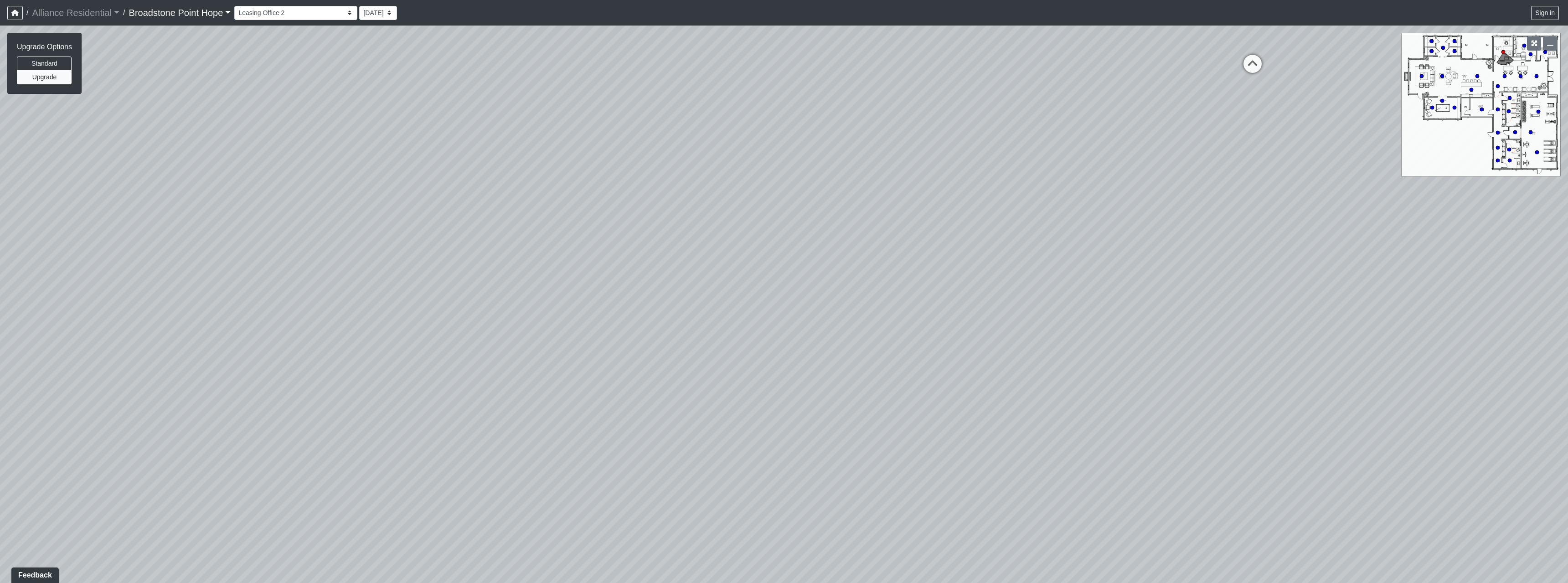
click at [372, 134] on div "Loading... Machines Loading... Cardio Loading... Weights Loading... Entry Loadi…" at bounding box center [784, 304] width 1568 height 558
drag, startPoint x: 733, startPoint y: 215, endPoint x: 632, endPoint y: 233, distance: 102.6
click at [372, 134] on div "Loading... Machines Loading... Cardio Loading... Weights Loading... Entry Loadi…" at bounding box center [784, 304] width 1568 height 558
click at [372, 104] on icon at bounding box center [920, 110] width 27 height 27
drag, startPoint x: 716, startPoint y: 166, endPoint x: 1209, endPoint y: 157, distance: 493.1
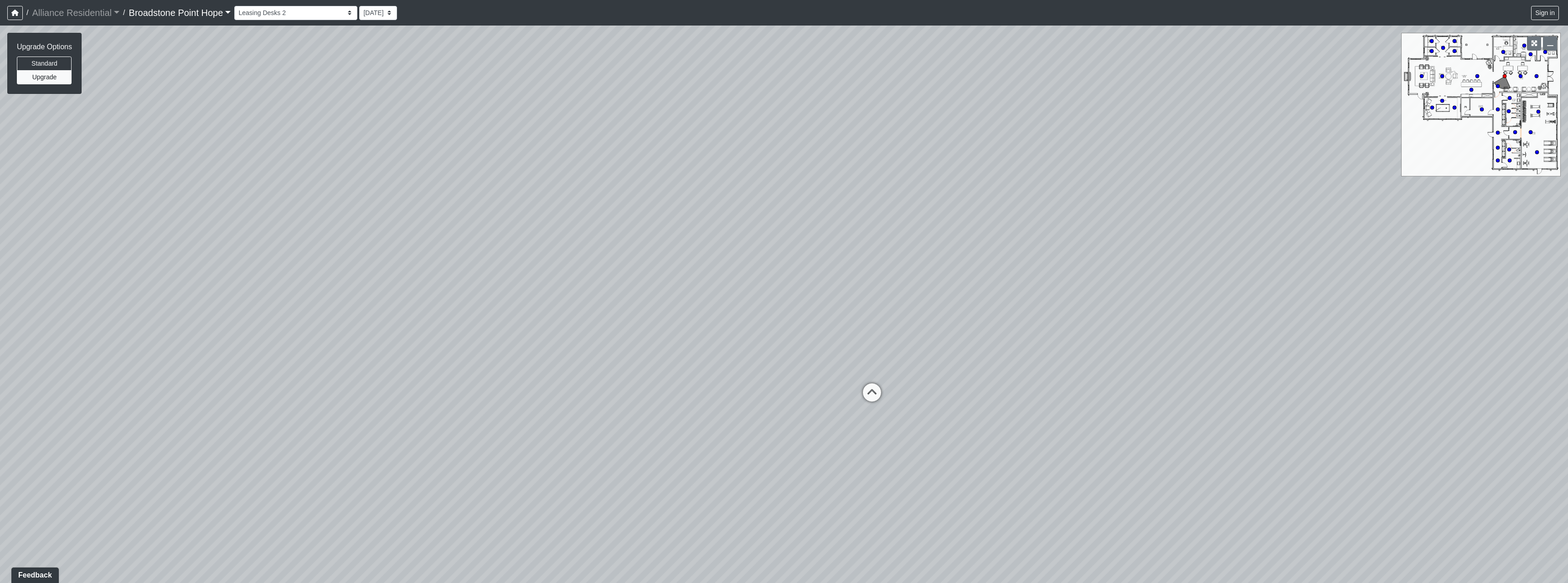
click at [372, 134] on div "Loading... Machines Loading... Cardio Loading... Weights Loading... Entry Loadi…" at bounding box center [784, 304] width 1568 height 558
drag, startPoint x: 904, startPoint y: 163, endPoint x: 1060, endPoint y: 165, distance: 156.0
click at [372, 134] on div "Loading... Machines Loading... Cardio Loading... Weights Loading... Entry Loadi…" at bounding box center [784, 304] width 1568 height 558
drag, startPoint x: 317, startPoint y: 221, endPoint x: 909, endPoint y: 173, distance: 593.9
click at [372, 134] on div "Loading... Machines Loading... Cardio Loading... Weights Loading... Entry Loadi…" at bounding box center [784, 304] width 1568 height 558
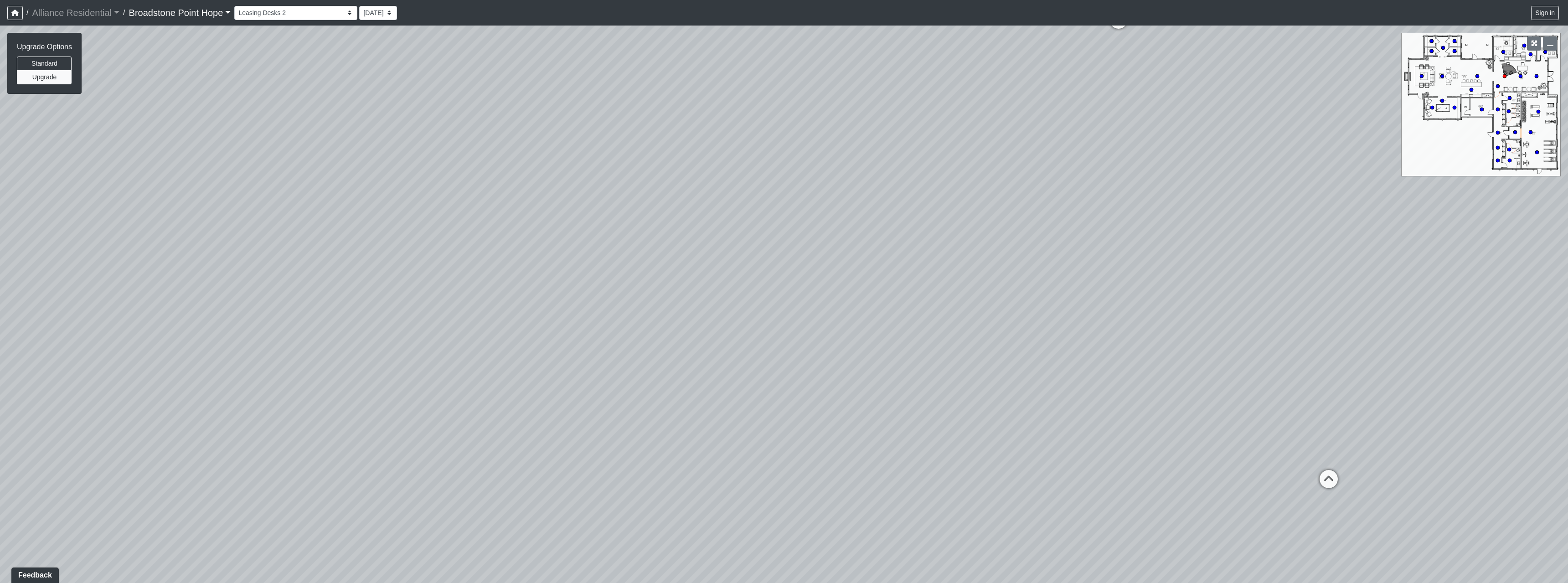
drag, startPoint x: 458, startPoint y: 262, endPoint x: 959, endPoint y: 219, distance: 502.8
click at [372, 134] on div "Loading... Machines Loading... Cardio Loading... Weights Loading... Entry Loadi…" at bounding box center [784, 304] width 1568 height 558
drag, startPoint x: 627, startPoint y: 175, endPoint x: 545, endPoint y: 222, distance: 94.5
click at [372, 134] on div "Loading... Machines Loading... Cardio Loading... Weights Loading... Entry Loadi…" at bounding box center [784, 304] width 1568 height 558
drag, startPoint x: 669, startPoint y: 228, endPoint x: 725, endPoint y: 346, distance: 130.6
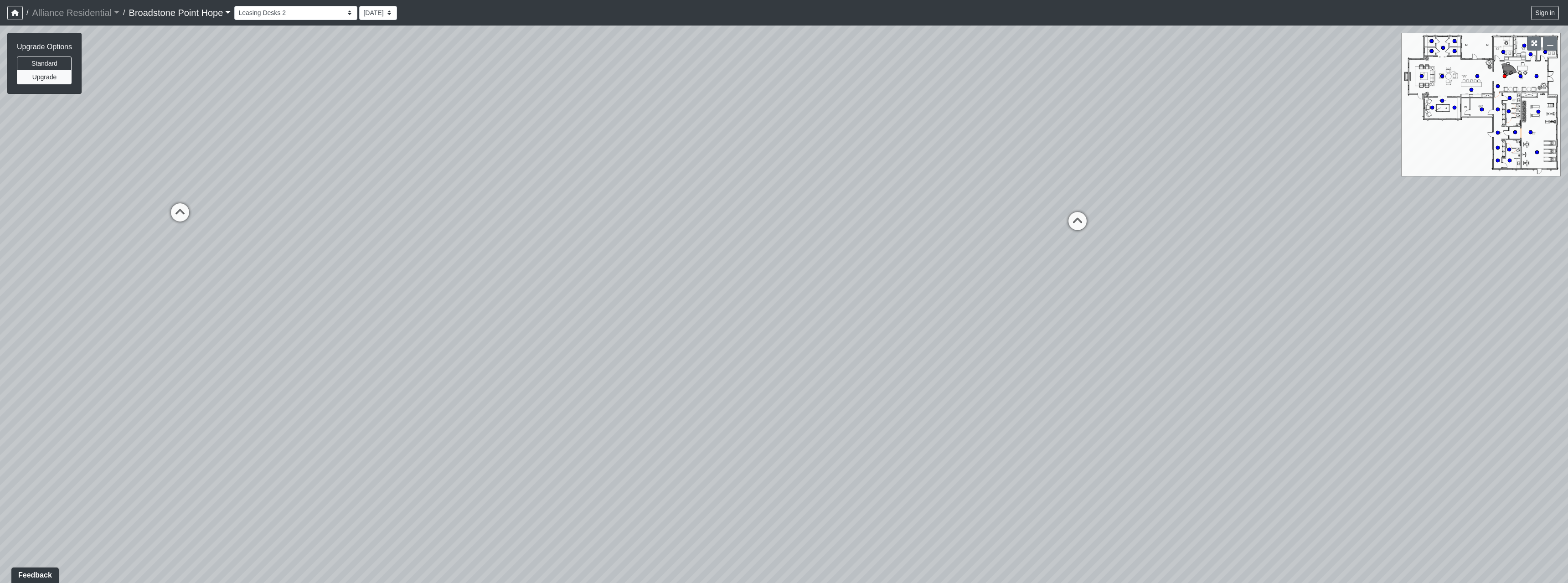
click at [372, 134] on div "Loading... Machines Loading... Cardio Loading... Weights Loading... Entry Loadi…" at bounding box center [784, 304] width 1568 height 558
drag, startPoint x: 715, startPoint y: 308, endPoint x: 715, endPoint y: 314, distance: 6.0
click at [372, 134] on div "Loading... Machines Loading... Cardio Loading... Weights Loading... Entry Loadi…" at bounding box center [784, 304] width 1568 height 558
drag, startPoint x: 711, startPoint y: 315, endPoint x: 778, endPoint y: 343, distance: 72.6
click at [372, 134] on div "Loading... Machines Loading... Cardio Loading... Weights Loading... Entry Loadi…" at bounding box center [784, 304] width 1568 height 558
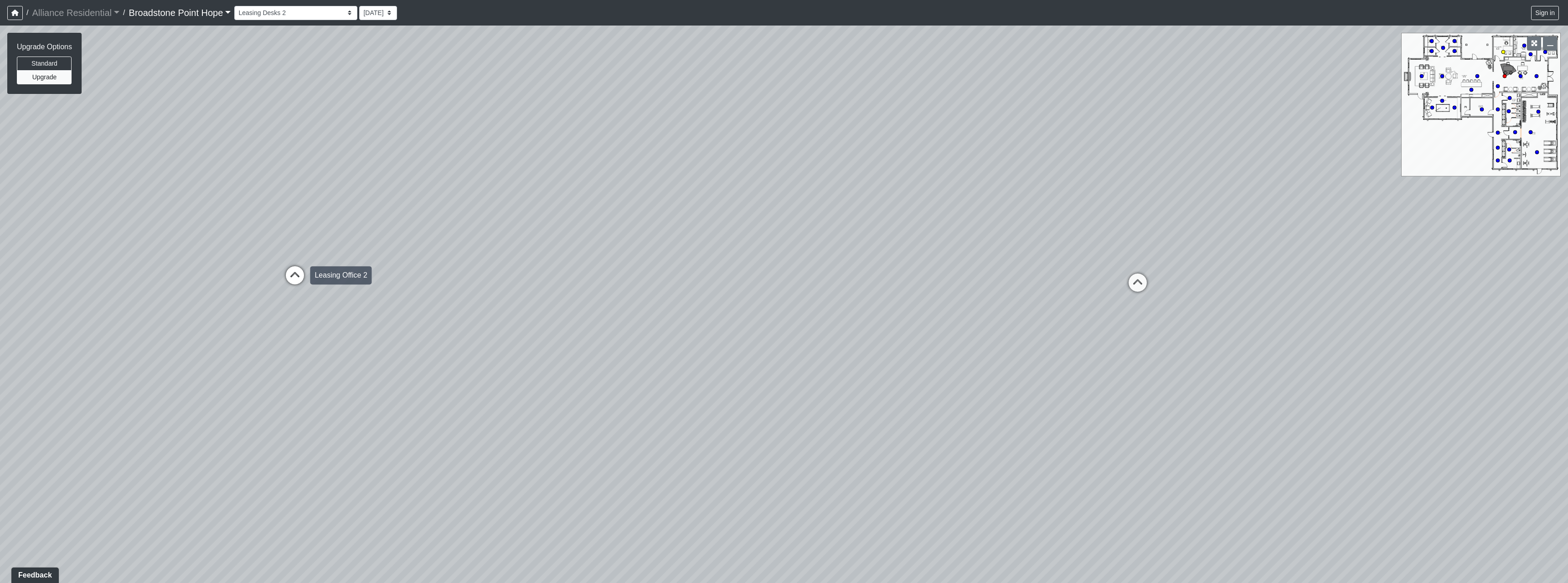
click at [295, 134] on icon at bounding box center [295, 279] width 27 height 27
drag, startPoint x: 803, startPoint y: 245, endPoint x: 309, endPoint y: 269, distance: 494.6
click at [309, 134] on div "Loading... Machines Loading... Cardio Loading... Weights Loading... Entry Loadi…" at bounding box center [784, 304] width 1568 height 558
drag, startPoint x: 442, startPoint y: 238, endPoint x: 363, endPoint y: 240, distance: 79.0
click at [360, 134] on div "Loading... Machines Loading... Cardio Loading... Weights Loading... Entry Loadi…" at bounding box center [784, 304] width 1568 height 558
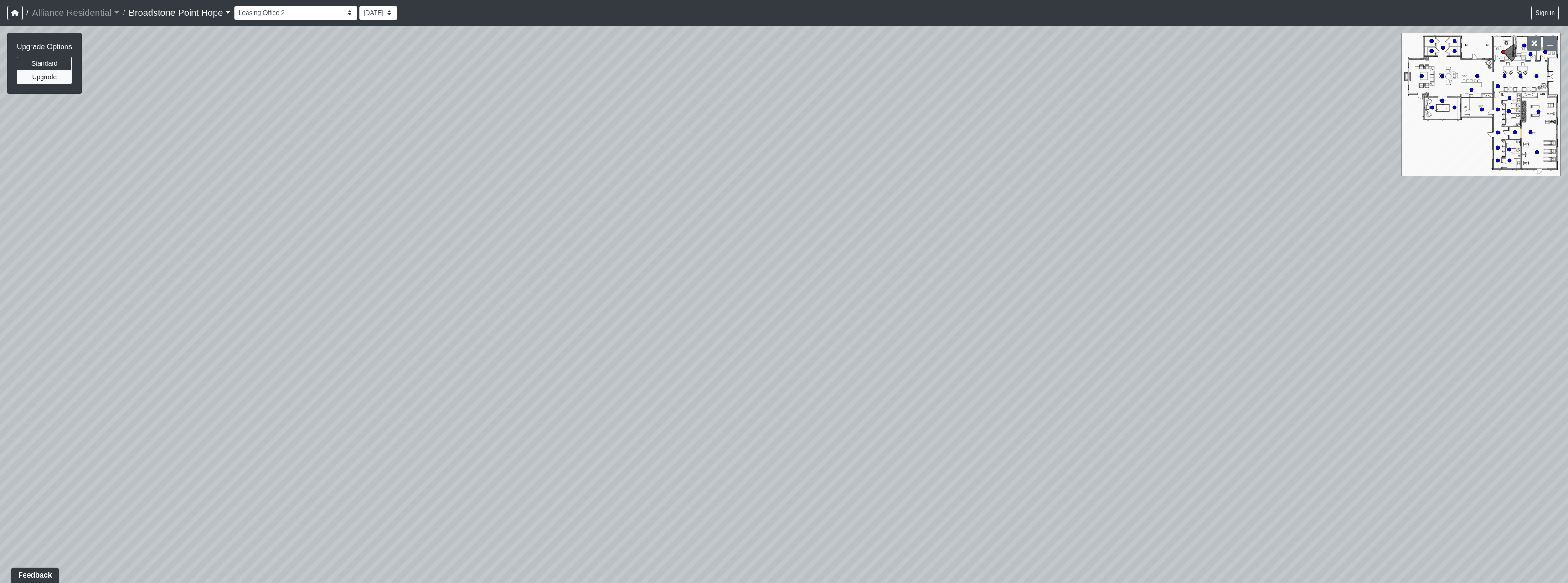
drag, startPoint x: 818, startPoint y: 214, endPoint x: 722, endPoint y: 92, distance: 155.2
click at [372, 92] on div "Loading... Machines Loading... Cardio Loading... Weights Loading... Entry Loadi…" at bounding box center [784, 304] width 1568 height 558
drag, startPoint x: 705, startPoint y: 281, endPoint x: 737, endPoint y: 307, distance: 41.2
click at [372, 134] on div "Loading... Machines Loading... Cardio Loading... Weights Loading... Entry Loadi…" at bounding box center [784, 304] width 1568 height 558
drag, startPoint x: 623, startPoint y: 174, endPoint x: 697, endPoint y: 282, distance: 130.9
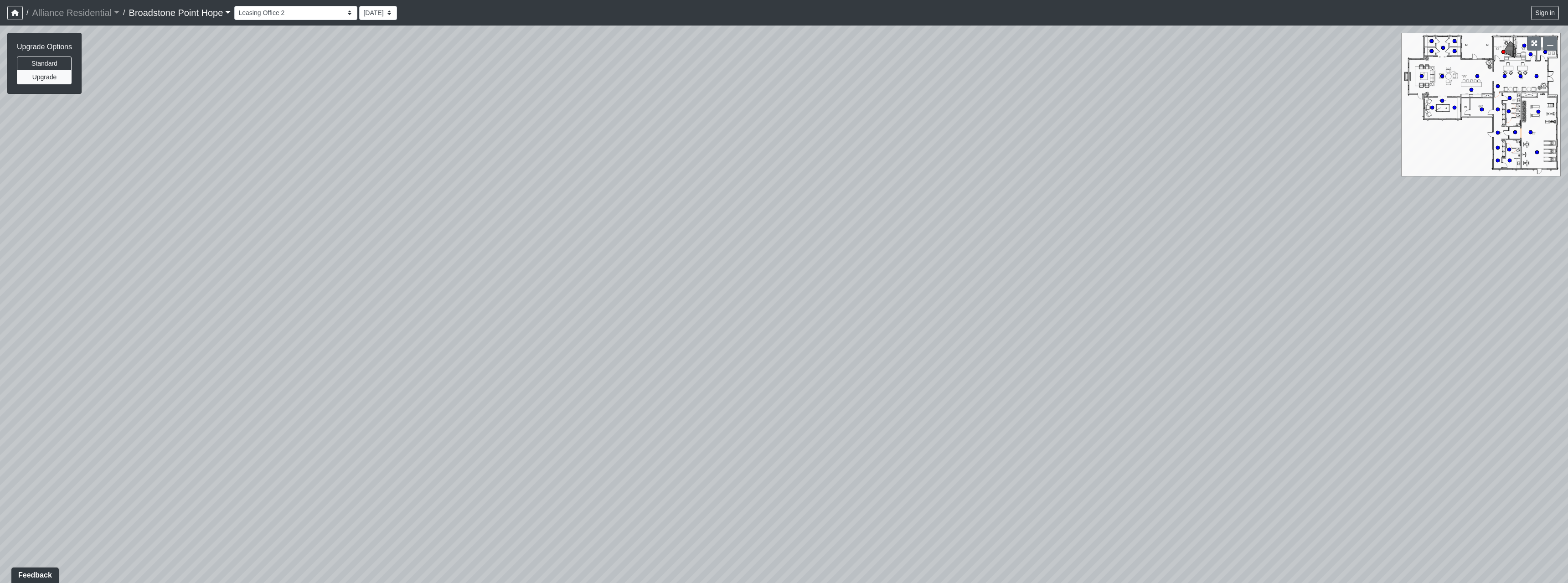
click at [372, 134] on div "Loading... Machines Loading... Cardio Loading... Weights Loading... Entry Loadi…" at bounding box center [784, 304] width 1568 height 558
drag, startPoint x: 369, startPoint y: 211, endPoint x: 692, endPoint y: 255, distance: 326.0
click at [372, 134] on div "Loading... Machines Loading... Cardio Loading... Weights Loading... Entry Loadi…" at bounding box center [784, 304] width 1568 height 558
drag, startPoint x: 360, startPoint y: 250, endPoint x: 558, endPoint y: 213, distance: 201.4
click at [372, 134] on div "Loading... Machines Loading... Cardio Loading... Weights Loading... Entry Loadi…" at bounding box center [784, 304] width 1568 height 558
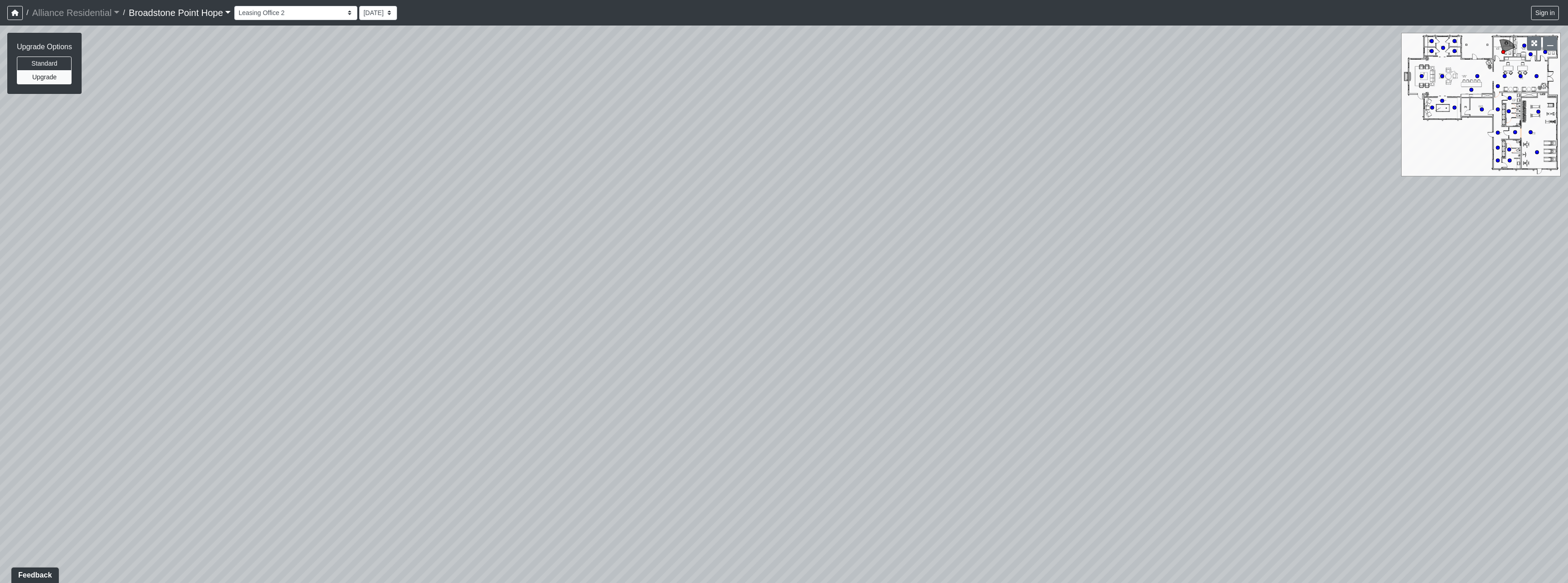
drag, startPoint x: 261, startPoint y: 264, endPoint x: 698, endPoint y: 188, distance: 443.6
click at [372, 134] on div "Loading... Machines Loading... Cardio Loading... Weights Loading... Entry Loadi…" at bounding box center [784, 304] width 1568 height 558
drag, startPoint x: 289, startPoint y: 249, endPoint x: 803, endPoint y: 186, distance: 517.8
click at [372, 134] on div "Loading... Machines Loading... Cardio Loading... Weights Loading... Entry Loadi…" at bounding box center [784, 304] width 1568 height 558
drag, startPoint x: 363, startPoint y: 249, endPoint x: 768, endPoint y: 189, distance: 409.4
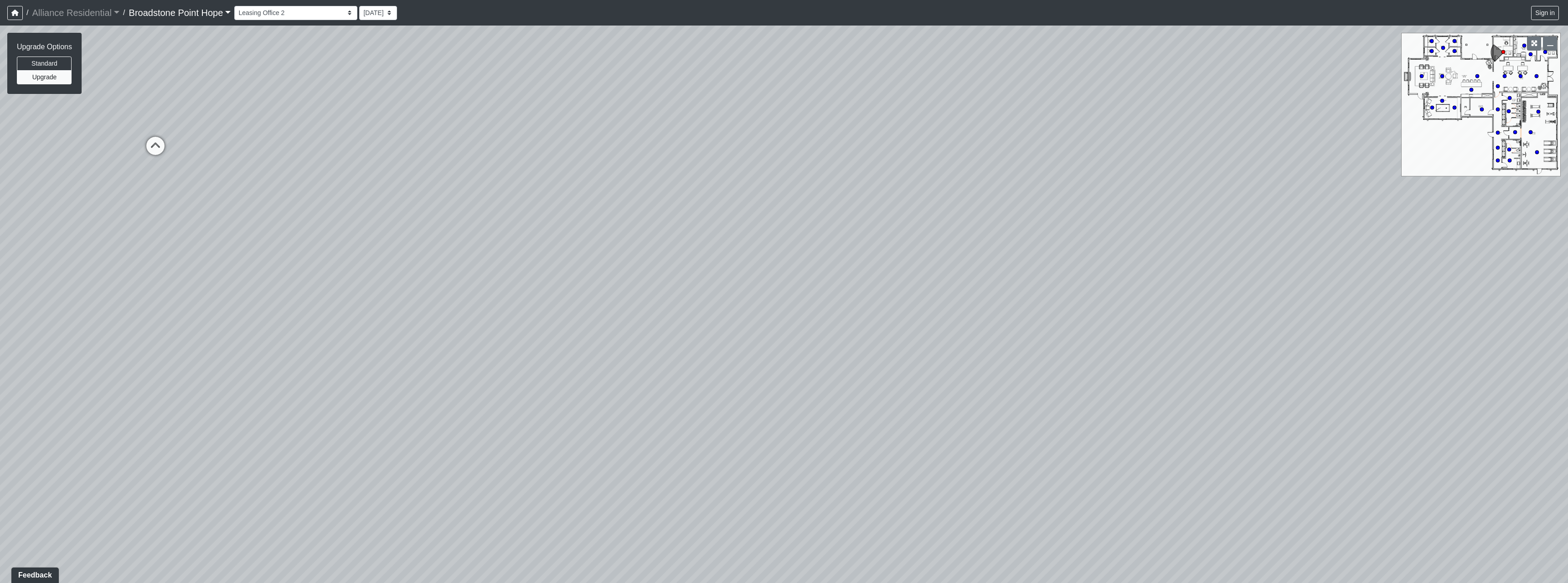
click at [372, 134] on div "Loading... Machines Loading... Cardio Loading... Weights Loading... Entry Loadi…" at bounding box center [784, 304] width 1568 height 558
drag, startPoint x: 449, startPoint y: 197, endPoint x: 940, endPoint y: 205, distance: 491.1
click at [372, 134] on div "Loading... Machines Loading... Cardio Loading... Weights Loading... Entry Loadi…" at bounding box center [784, 304] width 1568 height 558
drag, startPoint x: 503, startPoint y: 200, endPoint x: 905, endPoint y: 151, distance: 405.0
click at [372, 134] on div "Loading... Machines Loading... Cardio Loading... Weights Loading... Entry Loadi…" at bounding box center [784, 304] width 1568 height 558
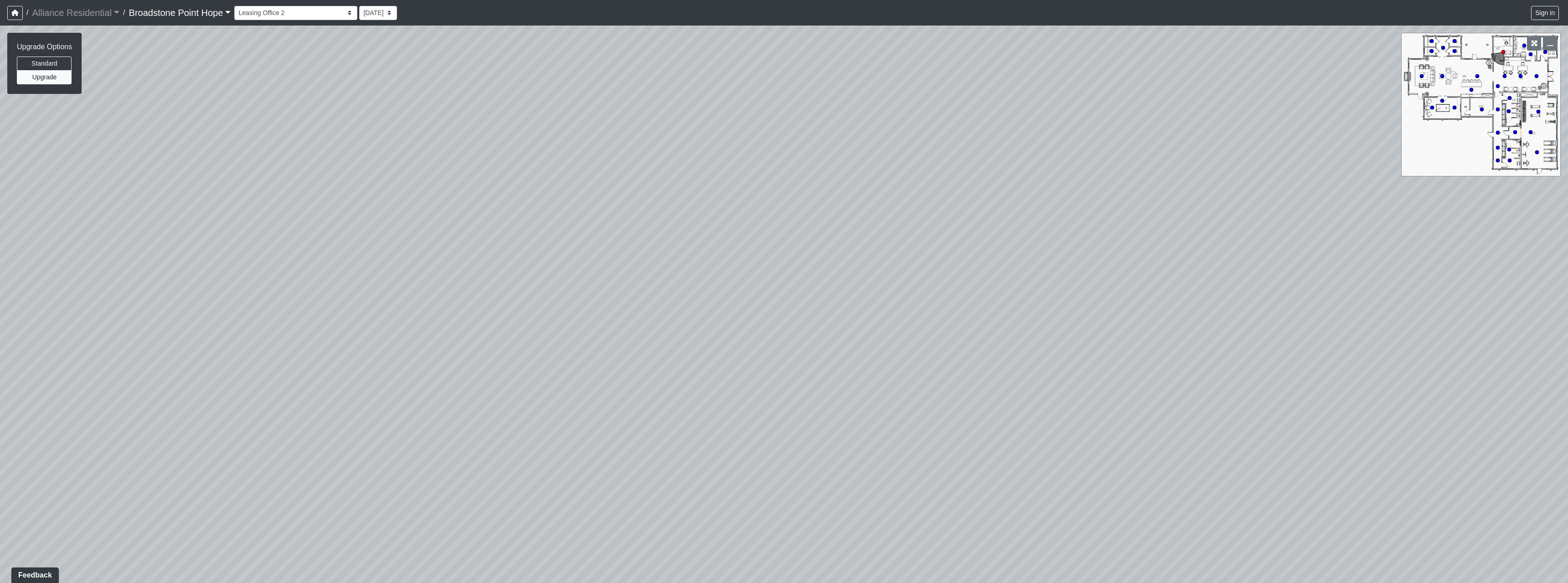
drag, startPoint x: 721, startPoint y: 90, endPoint x: 623, endPoint y: 52, distance: 105.1
click at [372, 52] on div "Loading... Machines Loading... Cardio Loading... Weights Loading... Entry Loadi…" at bounding box center [784, 304] width 1568 height 558
drag, startPoint x: 743, startPoint y: 184, endPoint x: 517, endPoint y: 114, distance: 236.6
click at [372, 114] on div "Loading... Machines Loading... Cardio Loading... Weights Loading... Entry Loadi…" at bounding box center [784, 304] width 1568 height 558
drag, startPoint x: 637, startPoint y: 176, endPoint x: 855, endPoint y: 360, distance: 285.3
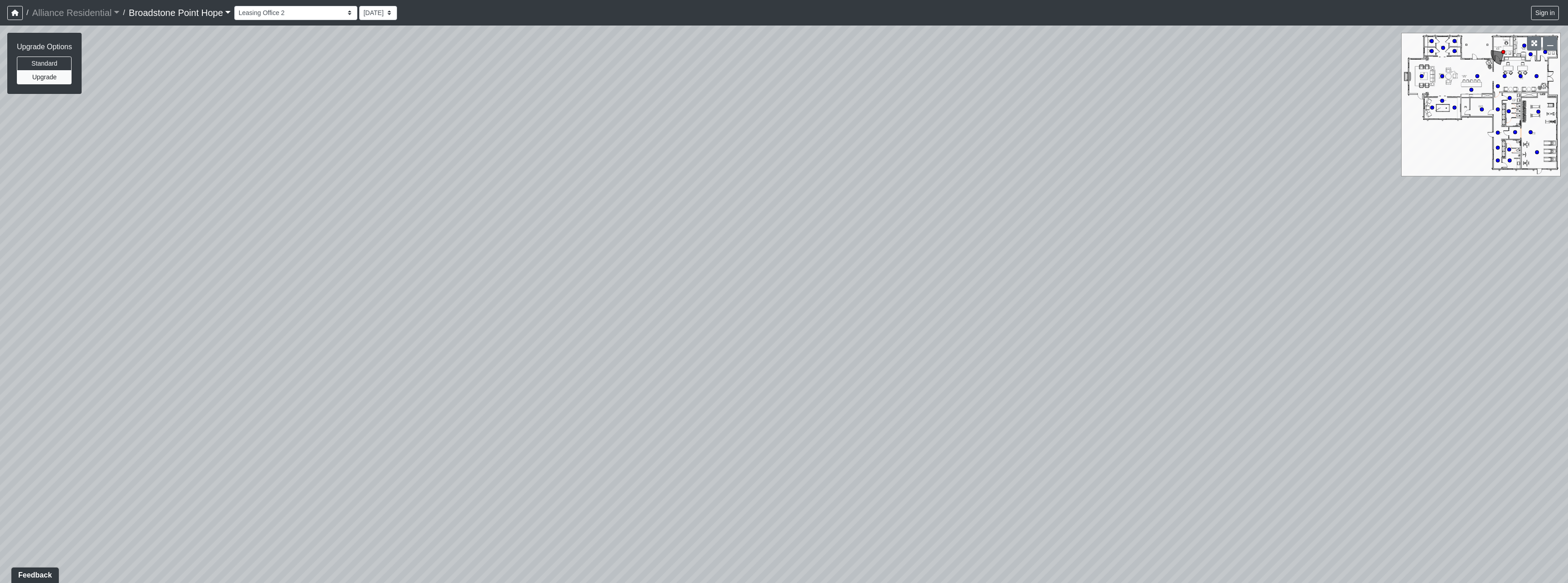
click at [372, 134] on div "Loading... Machines Loading... Cardio Loading... Weights Loading... Entry Loadi…" at bounding box center [784, 304] width 1568 height 558
drag, startPoint x: 755, startPoint y: 208, endPoint x: 821, endPoint y: 276, distance: 94.8
click at [372, 134] on div "Loading... Machines Loading... Cardio Loading... Weights Loading... Entry Loadi…" at bounding box center [784, 304] width 1568 height 558
drag, startPoint x: 655, startPoint y: 159, endPoint x: 711, endPoint y: 348, distance: 197.1
click at [372, 134] on div "Loading... Machines Loading... Cardio Loading... Weights Loading... Entry Loadi…" at bounding box center [784, 304] width 1568 height 558
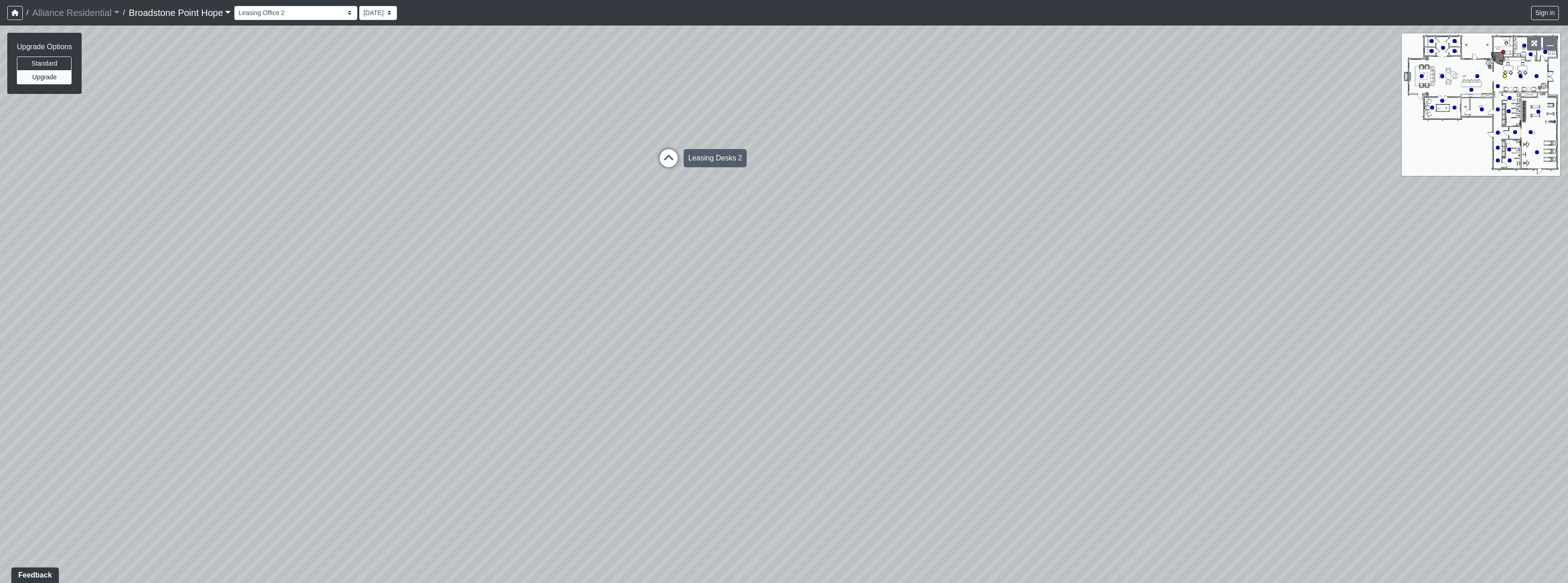
click at [372, 134] on icon at bounding box center [668, 163] width 27 height 27
drag, startPoint x: 378, startPoint y: 231, endPoint x: 1025, endPoint y: 188, distance: 648.4
click at [372, 134] on div "Loading... Machines Loading... Cardio Loading... Weights Loading... Entry Loadi…" at bounding box center [784, 304] width 1568 height 558
drag, startPoint x: 986, startPoint y: 188, endPoint x: 1154, endPoint y: 197, distance: 168.2
click at [372, 134] on div "Loading... Machines Loading... Cardio Loading... Weights Loading... Entry Loadi…" at bounding box center [784, 304] width 1568 height 558
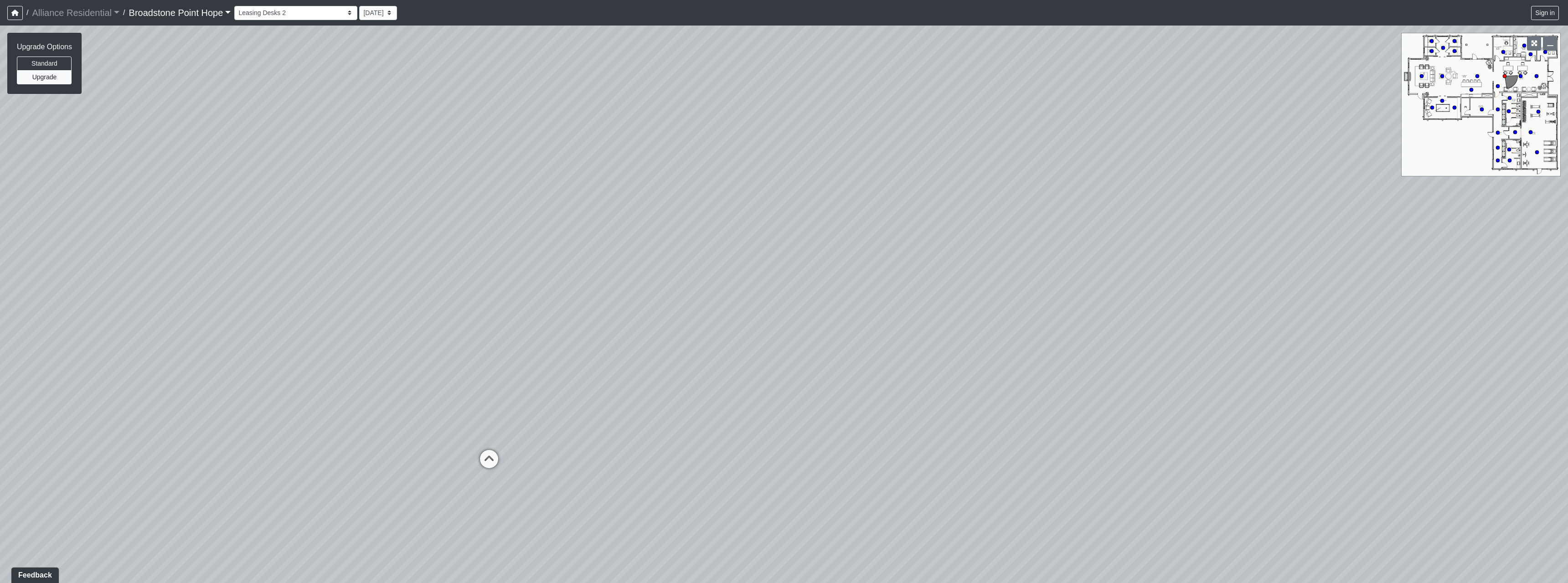
click at [372, 134] on div "Loading... Machines Loading... Cardio Loading... Weights Loading... Entry Loadi…" at bounding box center [784, 304] width 1568 height 558
drag, startPoint x: 1163, startPoint y: 199, endPoint x: 886, endPoint y: 201, distance: 277.0
click at [372, 134] on div "Loading... Machines Loading... Cardio Loading... Weights Loading... Entry Loadi…" at bounding box center [784, 304] width 1568 height 558
drag, startPoint x: 719, startPoint y: 184, endPoint x: 521, endPoint y: 185, distance: 198.0
click at [372, 134] on div "Loading... Machines Loading... Cardio Loading... Weights Loading... Entry Loadi…" at bounding box center [784, 304] width 1568 height 558
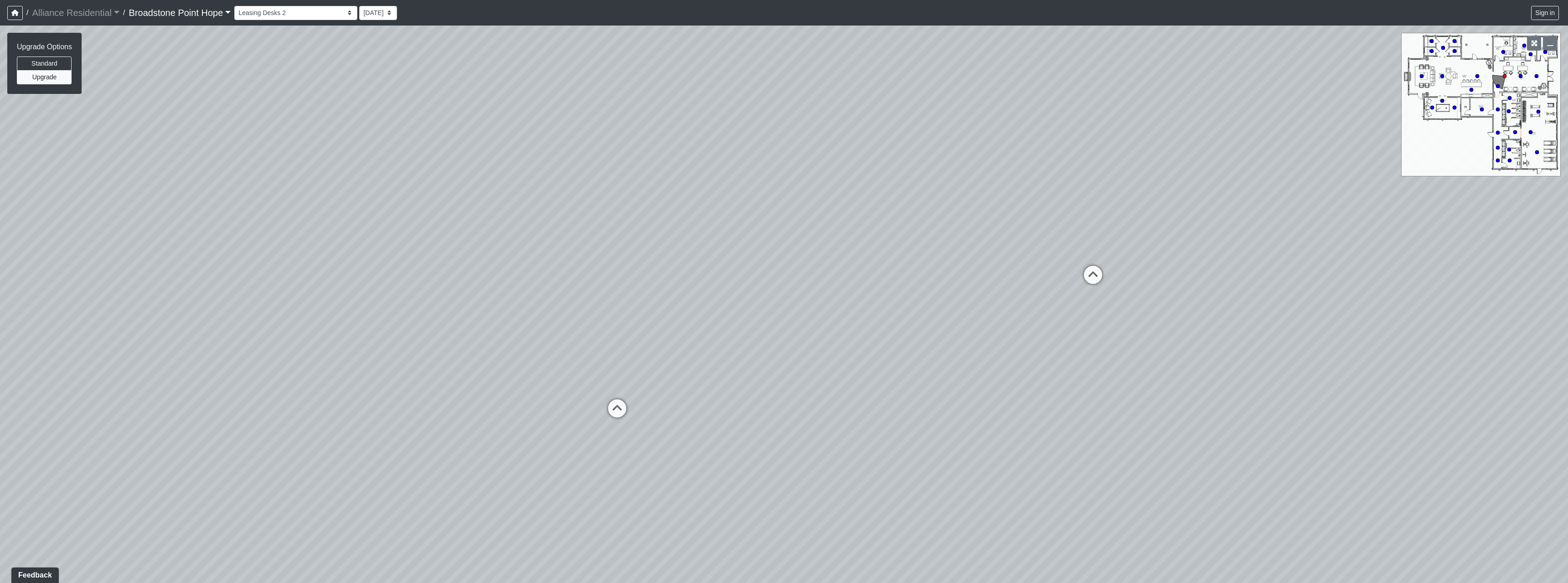
drag, startPoint x: 1086, startPoint y: 192, endPoint x: 721, endPoint y: 195, distance: 365.0
click at [372, 134] on div "Loading... Machines Loading... Cardio Loading... Weights Loading... Entry Loadi…" at bounding box center [784, 304] width 1568 height 558
click at [372, 134] on icon at bounding box center [836, 256] width 27 height 27
drag, startPoint x: 841, startPoint y: 194, endPoint x: 514, endPoint y: 271, distance: 335.9
click at [372, 134] on div "Loading... Machines Loading... Cardio Loading... Weights Loading... Entry Loadi…" at bounding box center [784, 304] width 1568 height 558
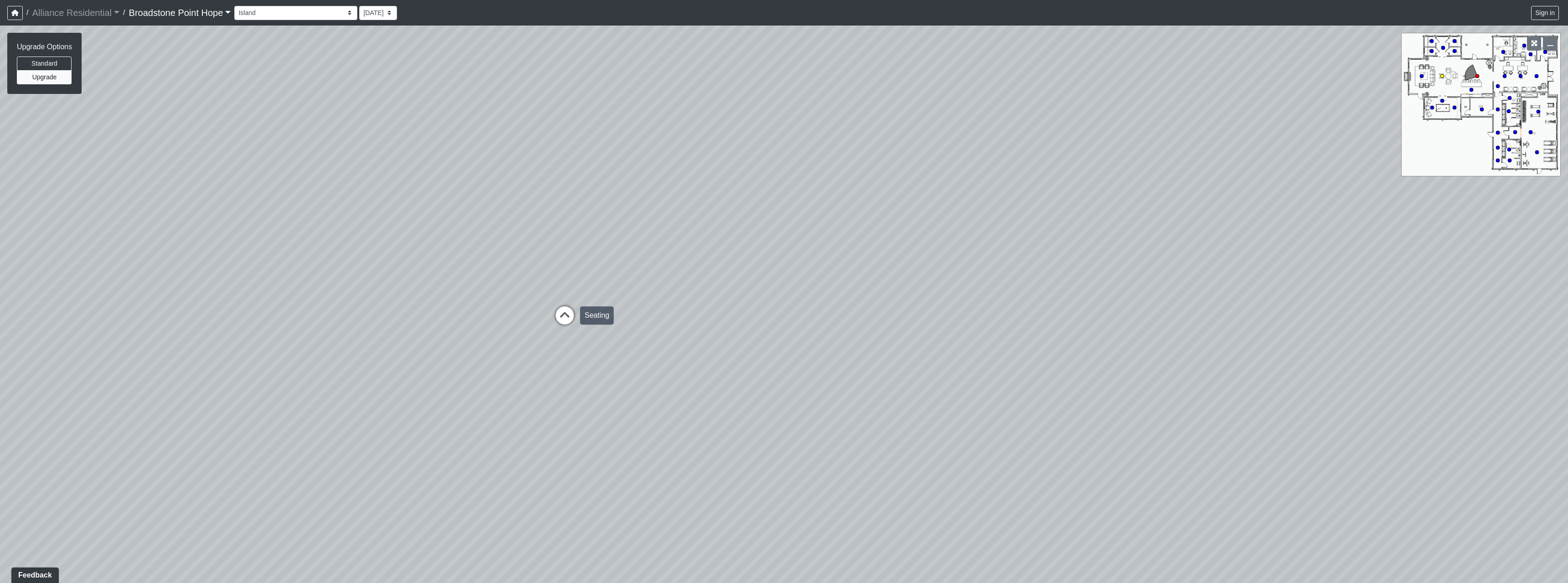
click at [372, 134] on icon at bounding box center [564, 320] width 27 height 27
drag, startPoint x: 838, startPoint y: 218, endPoint x: 496, endPoint y: 217, distance: 342.0
click at [372, 134] on div "Loading... Machines Loading... Cardio Loading... Weights Loading... Entry Loadi…" at bounding box center [784, 304] width 1568 height 558
drag, startPoint x: 921, startPoint y: 214, endPoint x: 846, endPoint y: 210, distance: 75.1
click at [372, 134] on div "Loading... Machines Loading... Cardio Loading... Weights Loading... Entry Loadi…" at bounding box center [784, 304] width 1568 height 558
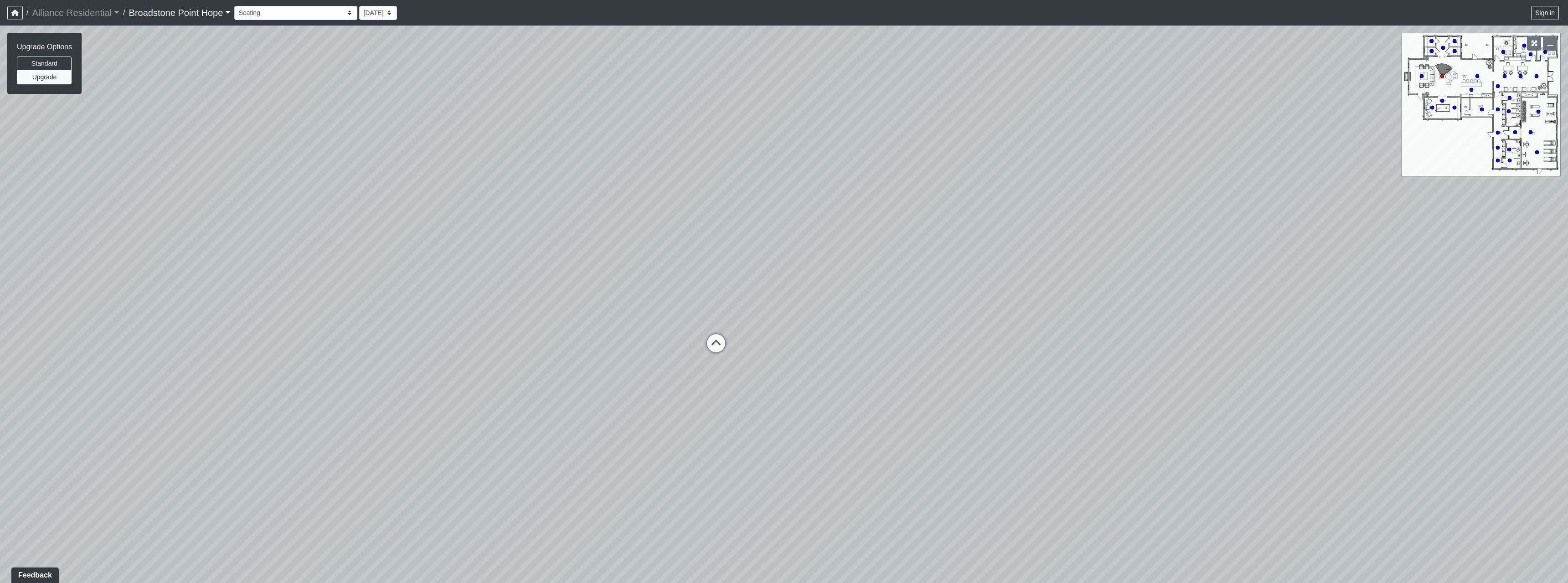
drag, startPoint x: 945, startPoint y: 210, endPoint x: 704, endPoint y: 229, distance: 241.7
click at [372, 134] on div "Loading... Machines Loading... Cardio Loading... Weights Loading... Entry Loadi…" at bounding box center [784, 304] width 1568 height 558
click at [372, 134] on icon at bounding box center [709, 350] width 27 height 27
drag, startPoint x: 418, startPoint y: 140, endPoint x: 815, endPoint y: 114, distance: 397.9
click at [372, 100] on div "Loading... Machines Loading... Cardio Loading... Weights Loading... Entry Loadi…" at bounding box center [784, 304] width 1568 height 558
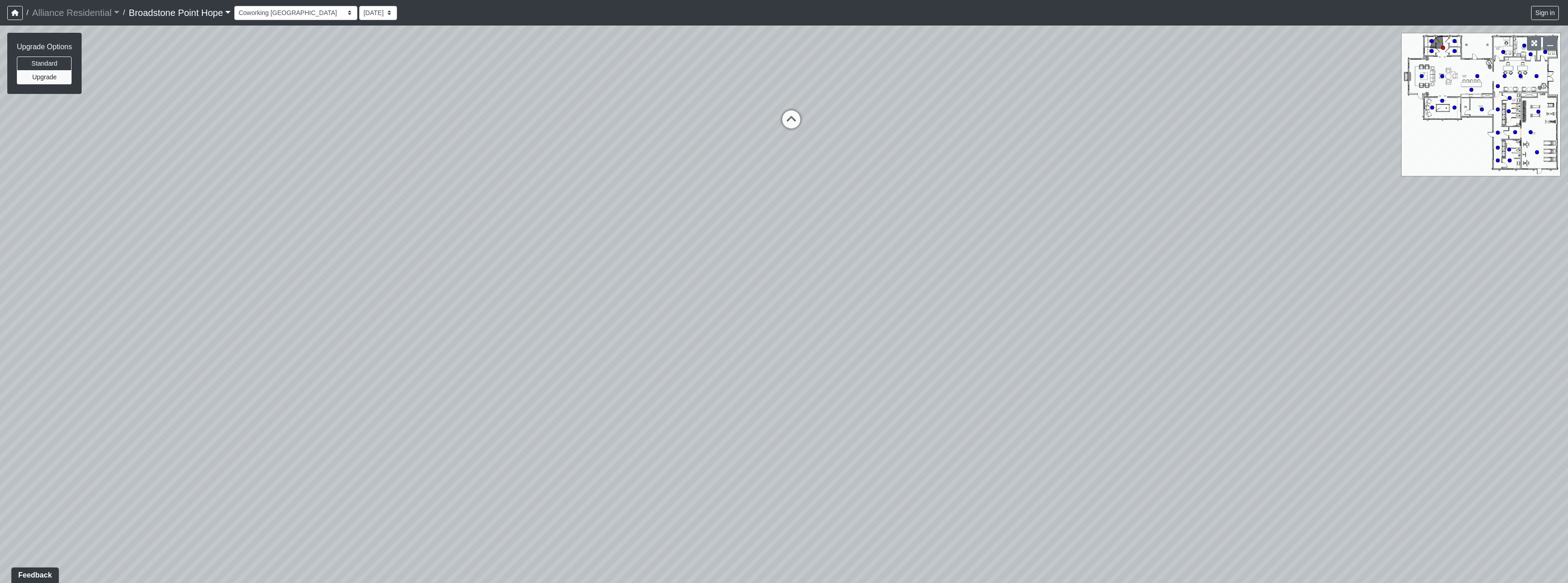
drag, startPoint x: 521, startPoint y: 145, endPoint x: 694, endPoint y: 160, distance: 173.6
click at [372, 94] on div "Loading... Machines Loading... Cardio Loading... Weights Loading... Entry Loadi…" at bounding box center [784, 304] width 1568 height 558
drag, startPoint x: 496, startPoint y: 222, endPoint x: 654, endPoint y: 106, distance: 196.0
click at [372, 106] on div "Loading... Machines Loading... Cardio Loading... Weights Loading... Entry Loadi…" at bounding box center [784, 304] width 1568 height 558
drag, startPoint x: 581, startPoint y: 202, endPoint x: 879, endPoint y: 303, distance: 314.7
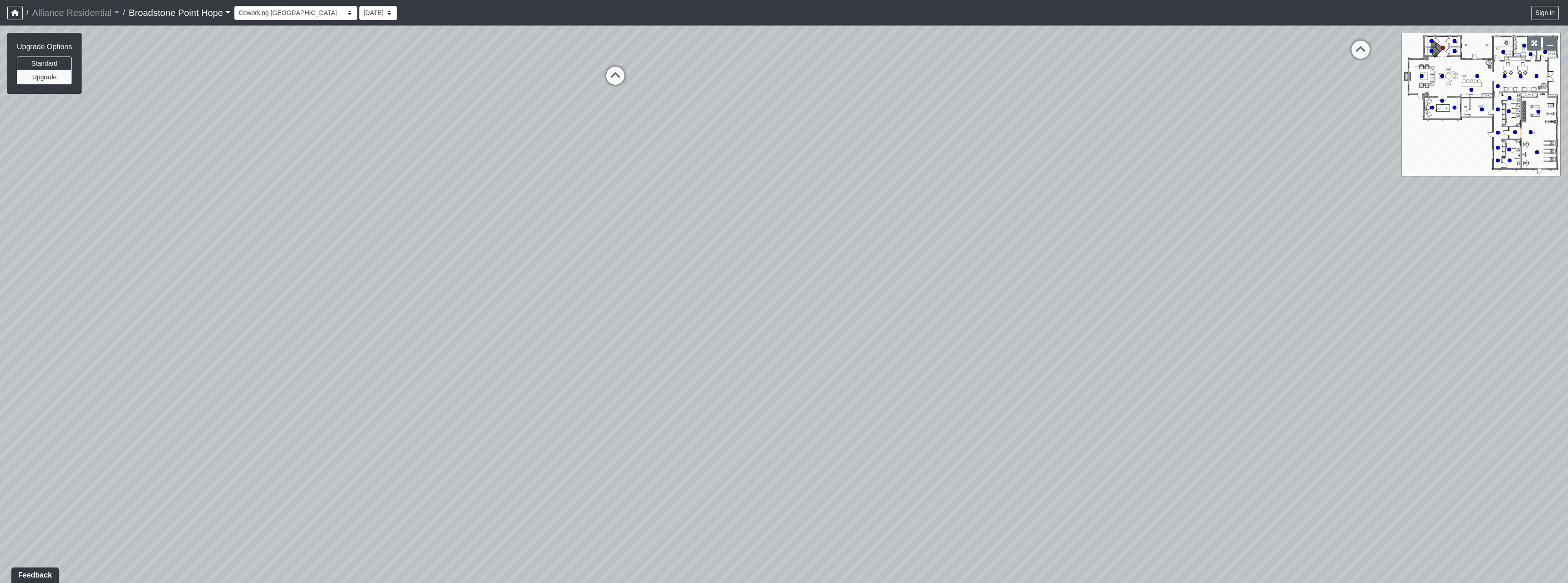
click at [372, 134] on div "Loading... Machines Loading... Cardio Loading... Weights Loading... Entry Loadi…" at bounding box center [784, 304] width 1568 height 558
drag
click at [372, 134] on div "Loading... Machines Loading... Cardio Loading... Weights Loading... Entry Loadi…" at bounding box center [784, 304] width 1568 height 558
click at [372, 115] on icon at bounding box center [719, 123] width 27 height 27
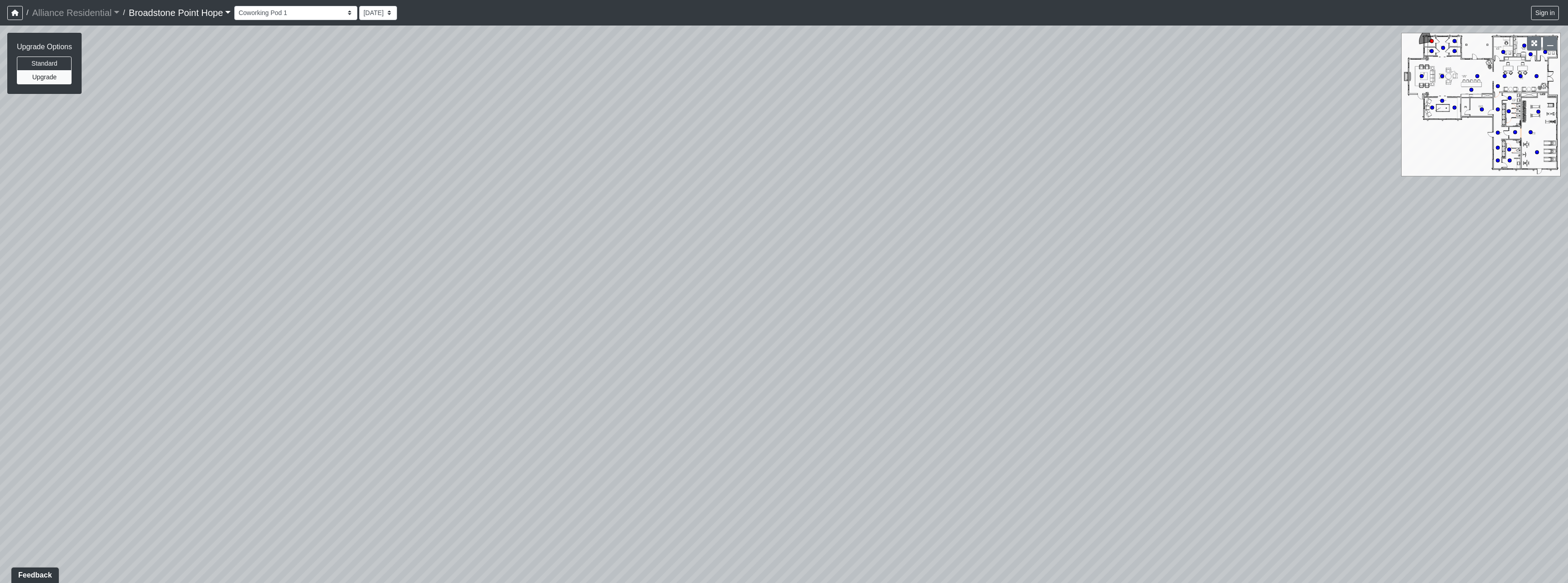
click at [372, 83] on div "Loading... Machines Loading... Cardio Loading... Weights Loading... Entry Loadi…" at bounding box center [784, 304] width 1568 height 558
click at [372, 134] on div "Loading... Machines Loading... Cardio Loading... Weights Loading... Entry Loadi…" at bounding box center [784, 304] width 1568 height 558
drag, startPoint x: 563, startPoint y: 142, endPoint x: 512, endPoint y: 140, distance: 51.0
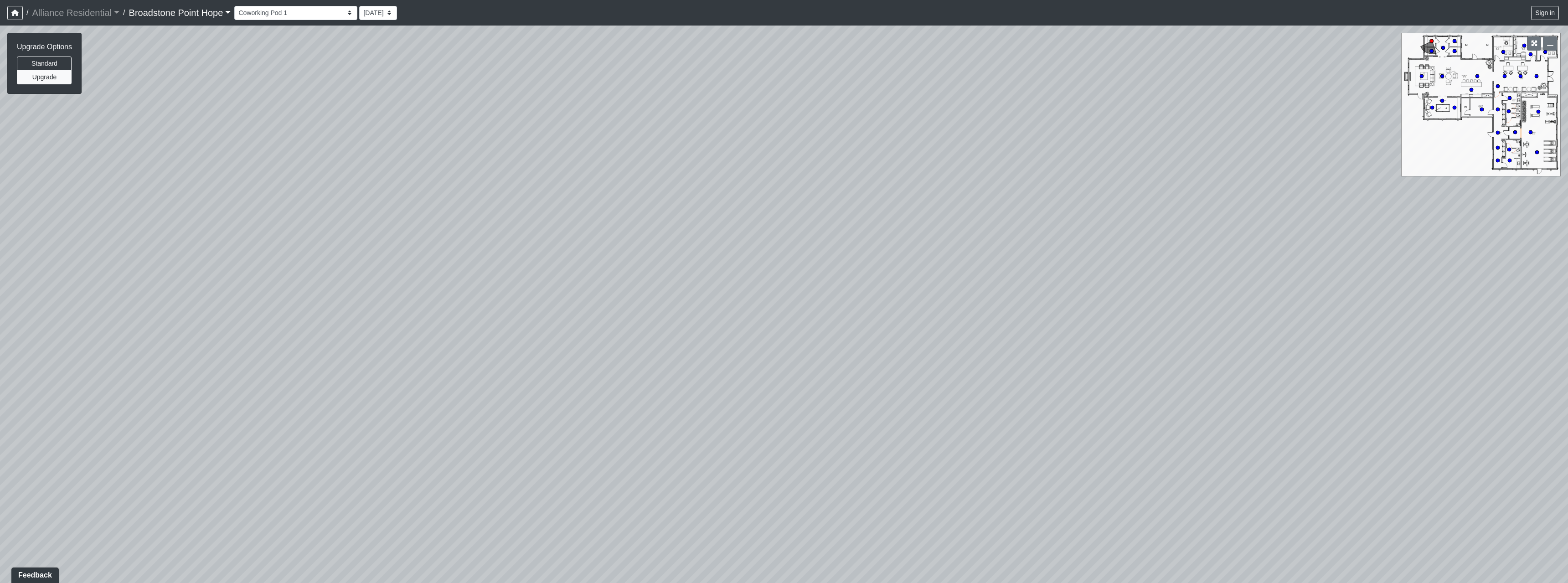
click at [372, 134] on div "Loading... Machines Loading... Cardio Loading... Weights Loading... Entry Loadi…" at bounding box center [784, 304] width 1568 height 558
drag, startPoint x: 432, startPoint y: 160, endPoint x: 728, endPoint y: 114, distance: 299.6
click at [372, 103] on div "Loading... Machines Loading... Cardio Loading... Weights Loading... Entry Loadi…" at bounding box center [784, 304] width 1568 height 558
drag, startPoint x: 790, startPoint y: 153, endPoint x: 800, endPoint y: 123, distance: 31.6
click at [372, 123] on div "Loading... Machines Loading... Cardio Loading... Weights Loading... Entry Loadi…" at bounding box center [784, 304] width 1568 height 558
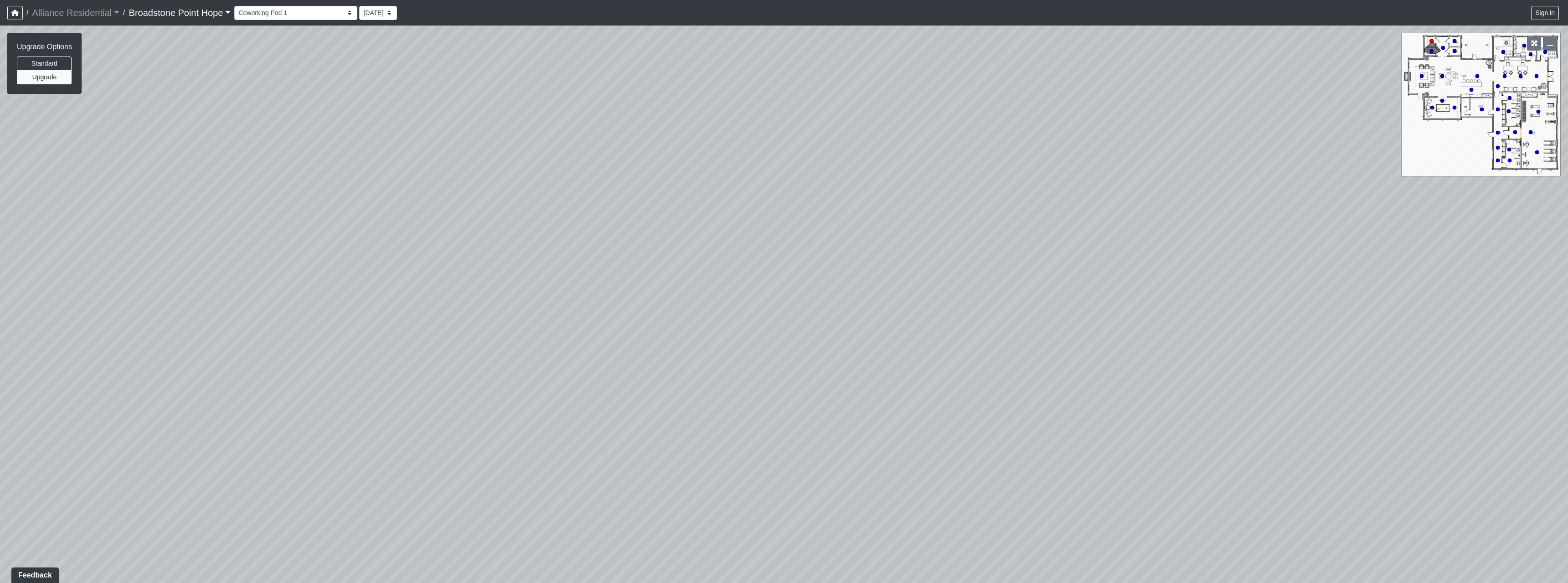
drag, startPoint x: 561, startPoint y: 188, endPoint x: 947, endPoint y: 73, distance: 402.8
click at [372, 70] on div "Loading... Machines Loading... Cardio Loading... Weights Loading... Entry Loadi…" at bounding box center [784, 304] width 1568 height 558
drag, startPoint x: 784, startPoint y: 129, endPoint x: 1095, endPoint y: 151, distance: 311.8
click at [372, 134] on div "Loading... Machines Loading... Cardio Loading... Weights Loading... Entry Loadi…" at bounding box center [784, 304] width 1568 height 558
drag, startPoint x: 690, startPoint y: 160, endPoint x: 725, endPoint y: 186, distance: 43.6
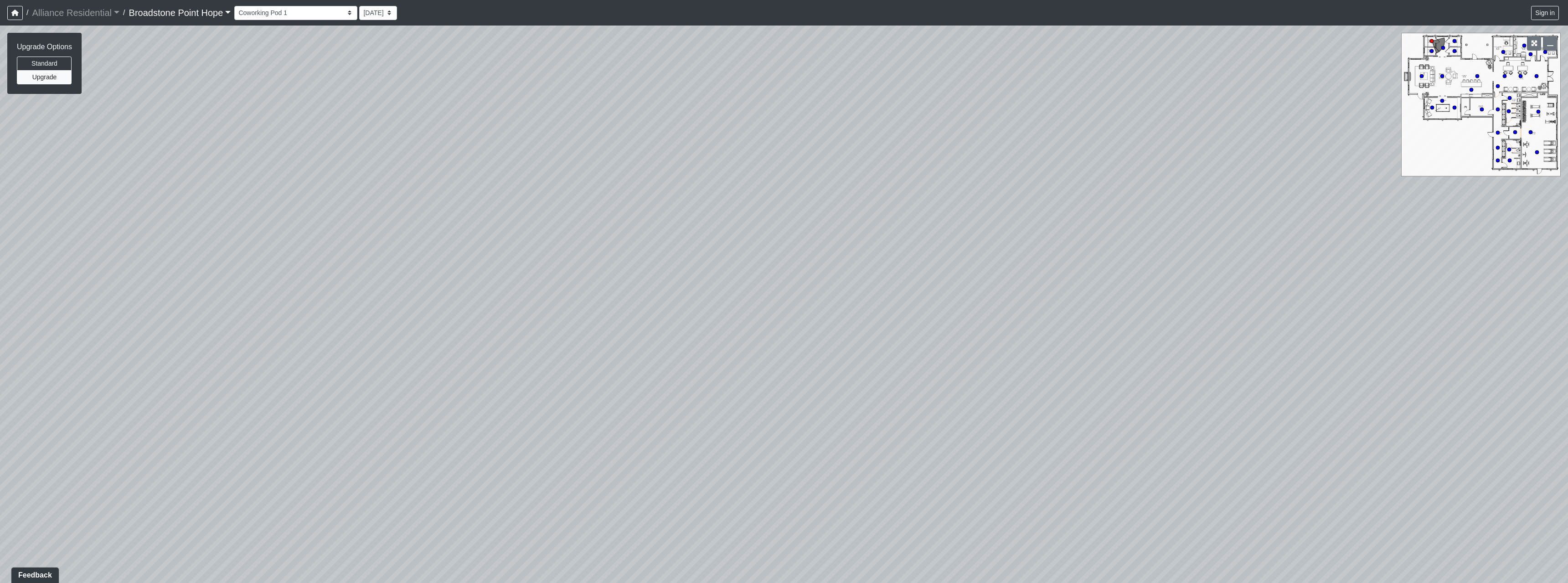
click at [372, 134] on div "Loading... Machines Loading... Cardio Loading... Weights Loading... Entry Loadi…" at bounding box center [784, 304] width 1568 height 558
drag, startPoint x: 856, startPoint y: 174, endPoint x: 810, endPoint y: 296, distance: 130.4
click at [372, 134] on div "Loading... Machines Loading... Cardio Loading... Weights Loading... Entry Loadi…" at bounding box center [784, 304] width 1568 height 558
drag, startPoint x: 792, startPoint y: 126, endPoint x: 840, endPoint y: 266, distance: 148.0
click at [372, 134] on div "Loading... Machines Loading... Cardio Loading... Weights Loading... Entry Loadi…" at bounding box center [784, 304] width 1568 height 558
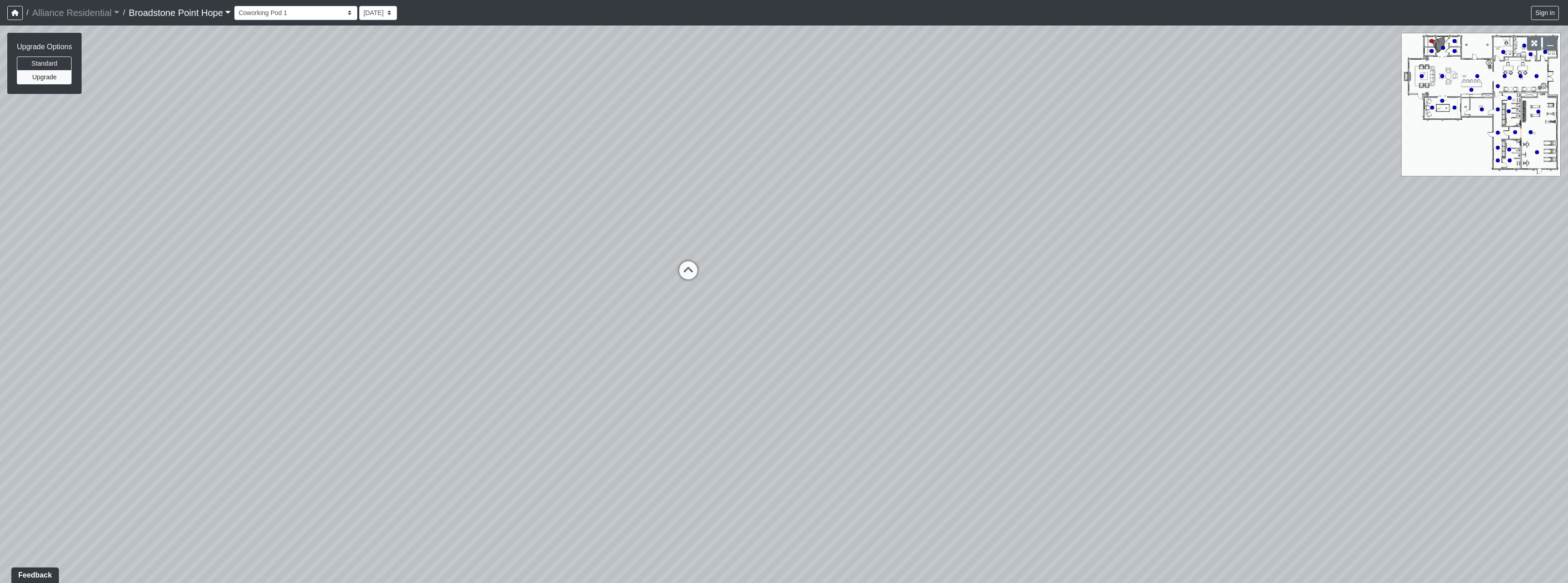
drag, startPoint x: 832, startPoint y: 250, endPoint x: 837, endPoint y: 256, distance: 7.8
click at [372, 134] on div "Loading... Machines Loading... Cardio Loading... Weights Loading... Entry Loadi…" at bounding box center [784, 304] width 1568 height 558
drag, startPoint x: 617, startPoint y: 274, endPoint x: 597, endPoint y: 97, distance: 178.1
click at [372, 97] on div "Loading... Machines Loading... Cardio Loading... Weights Loading... Entry Loadi…" at bounding box center [784, 304] width 1568 height 558
click at [372, 134] on div "Loading... Machines Loading... Cardio Loading... Weights Loading... Entry Loadi…" at bounding box center [784, 304] width 1568 height 558
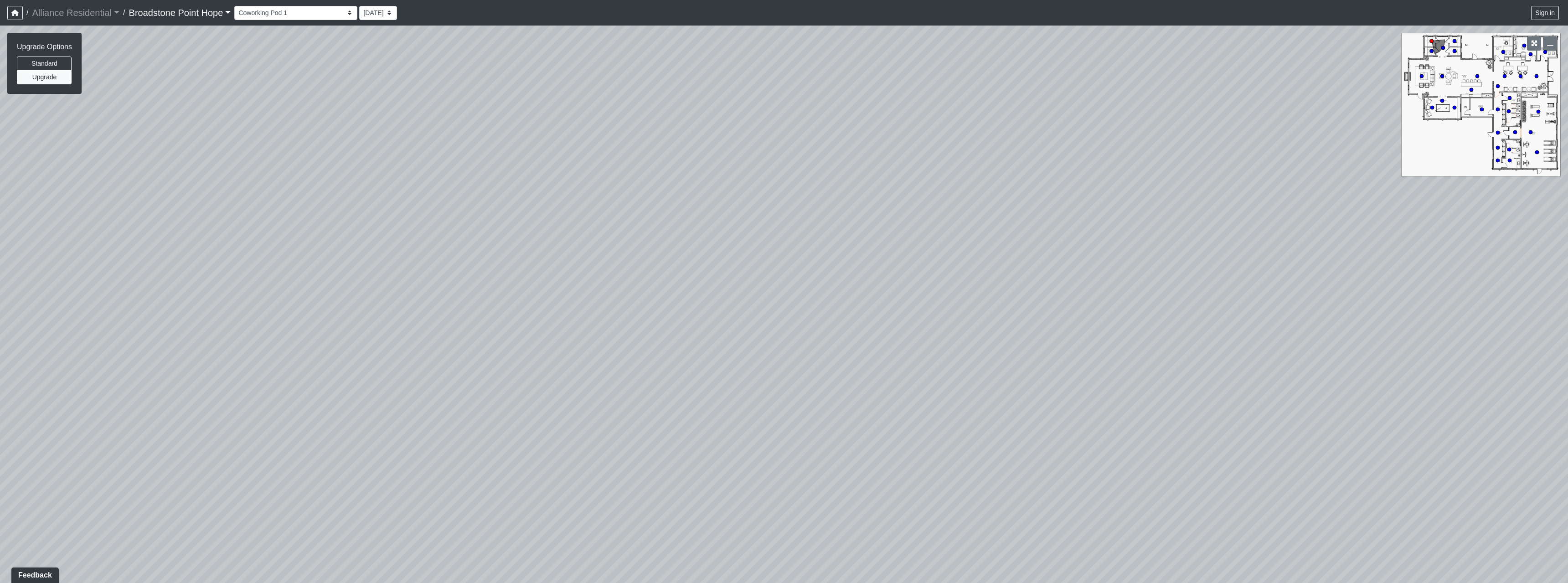
click at [372, 134] on div "Loading... Machines Loading... Cardio Loading... Weights Loading... Entry Loadi…" at bounding box center [784, 304] width 1568 height 558
click at [273, 134] on div "Loading... Machines Loading... Cardio Loading... Weights Loading... Entry Loadi…" at bounding box center [784, 304] width 1568 height 558
click at [228, 134] on div "Loading... Machines Loading... Cardio Loading... Weights Loading... Entry Loadi…" at bounding box center [784, 304] width 1568 height 558
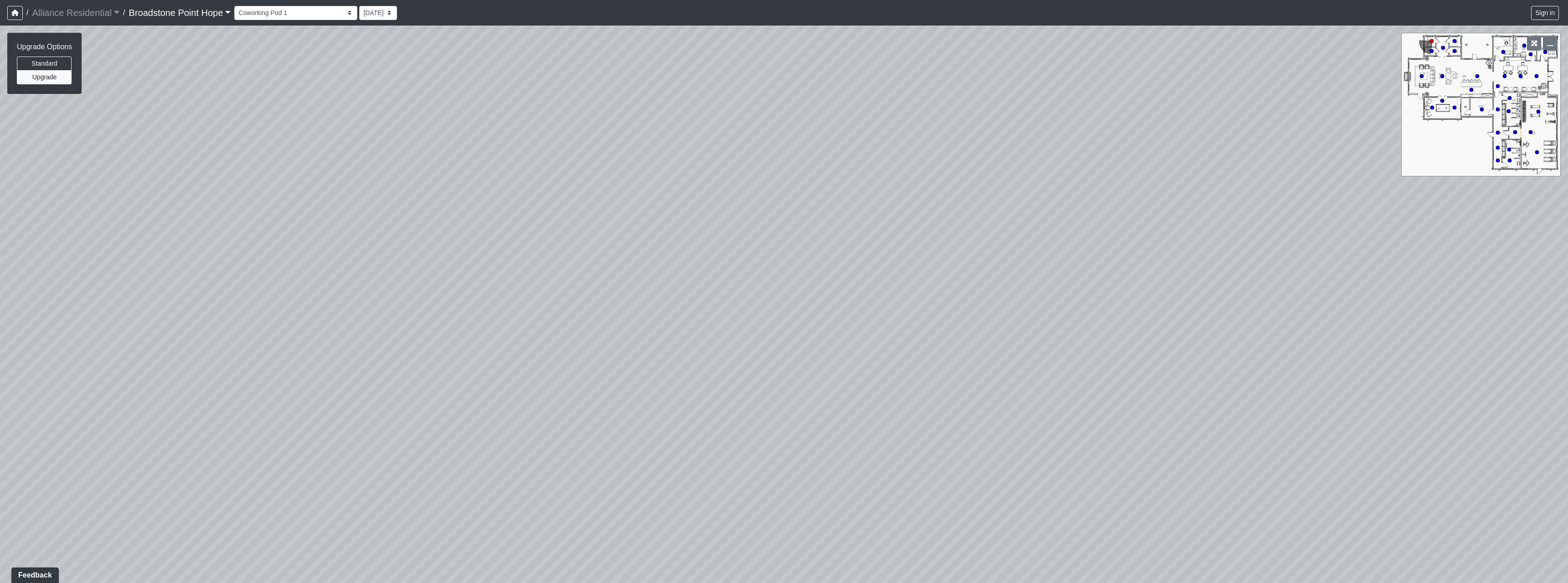
click at [314, 134] on div "Loading... Machines Loading... Cardio Loading... Weights Loading... Entry Loadi…" at bounding box center [784, 304] width 1568 height 558
click at [372, 134] on div "Loading... Machines Loading... Cardio Loading... Weights Loading... Entry Loadi…" at bounding box center [784, 304] width 1568 height 558
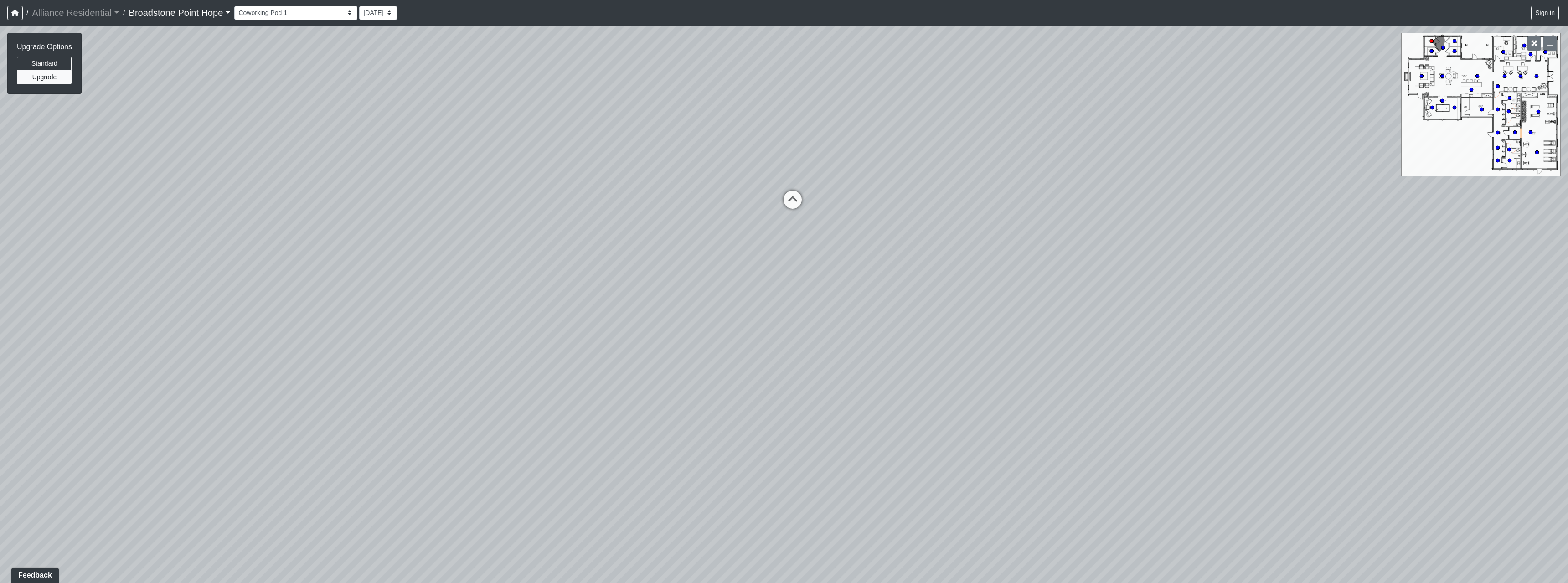
click at [372, 134] on div "Loading... Machines Loading... Cardio Loading... Weights Loading... Entry Loadi…" at bounding box center [784, 304] width 1568 height 558
click at [372, 134] on icon at bounding box center [792, 204] width 27 height 27
click at [372, 134] on div "Loading... Machines Loading... Cardio Loading... Weights Loading... Entry Loadi…" at bounding box center [784, 304] width 1568 height 558
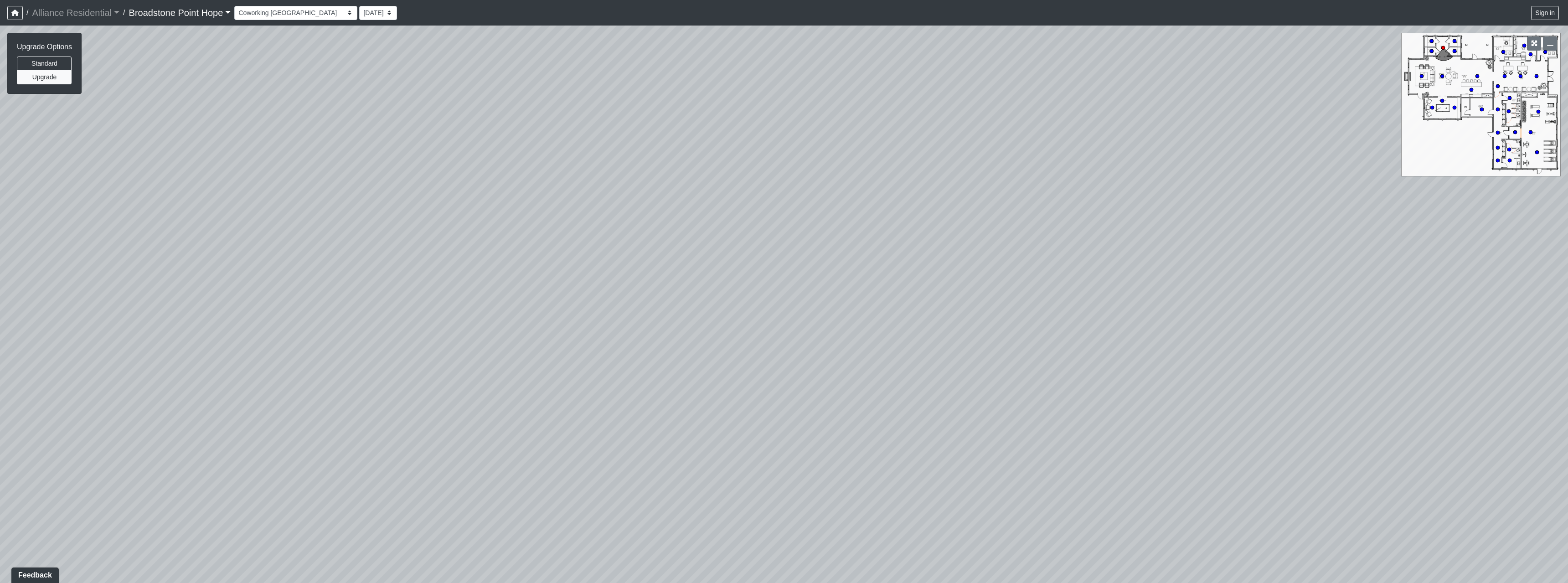
click at [372, 134] on div "Loading... Machines Loading... Cardio Loading... Weights Loading... Entry Loadi…" at bounding box center [784, 304] width 1568 height 558
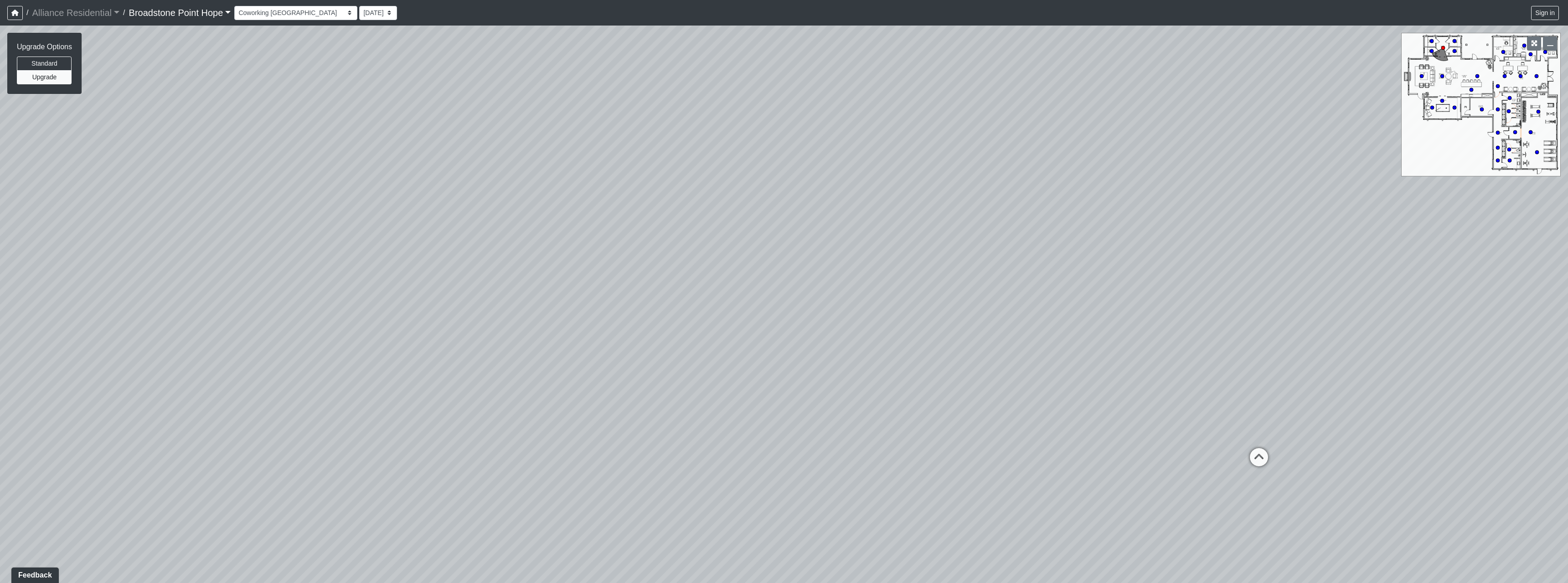
click at [372, 134] on div "Loading... Machines Loading... Cardio Loading... Weights Loading... Entry Loadi…" at bounding box center [784, 304] width 1568 height 558
click at [372, 134] on icon at bounding box center [719, 414] width 27 height 27
select select "2VLwSfvpCUU1e7sriJ8eAr"
click at [222, 134] on div "Loading... Machines Loading... Cardio Loading... Weights Loading... Entry Loadi…" at bounding box center [784, 304] width 1568 height 558
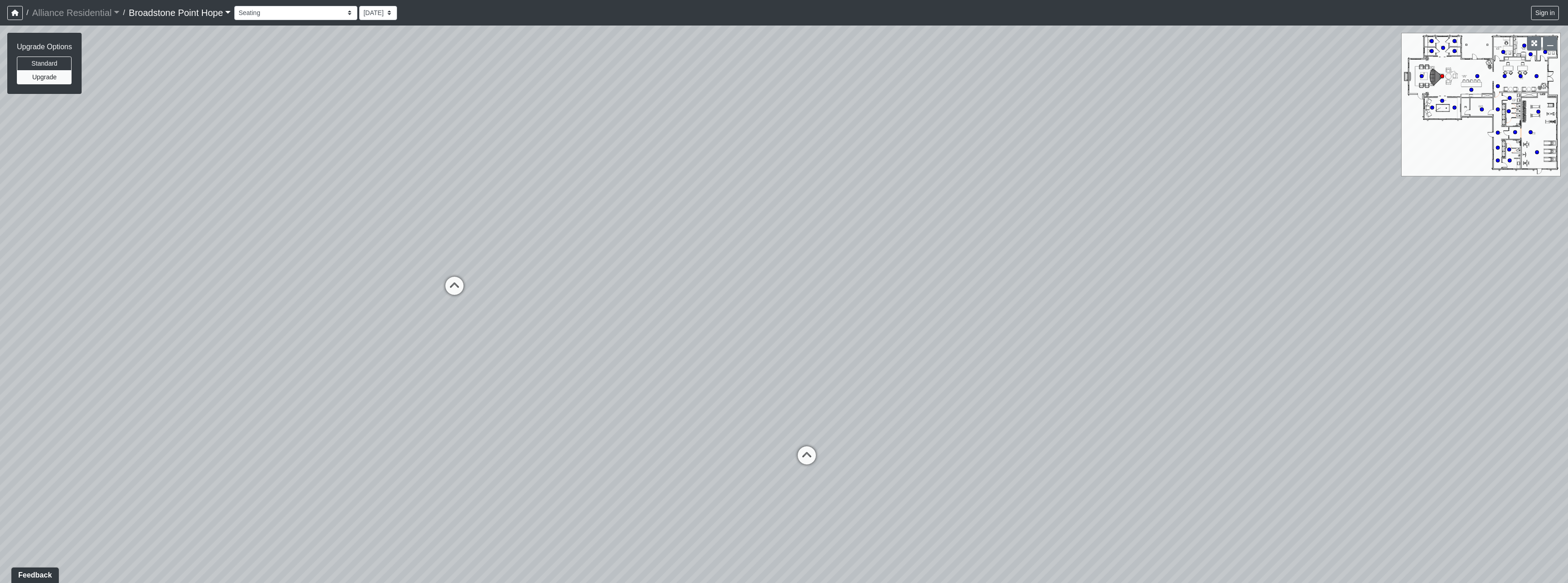
click at [229, 134] on div "Loading... Machines Loading... Cardio Loading... Weights Loading... Entry Loadi…" at bounding box center [784, 304] width 1568 height 558
click at [372, 134] on div "Loading... Machines Loading... Cardio Loading... Weights Loading... Entry Loadi…" at bounding box center [784, 304] width 1568 height 558
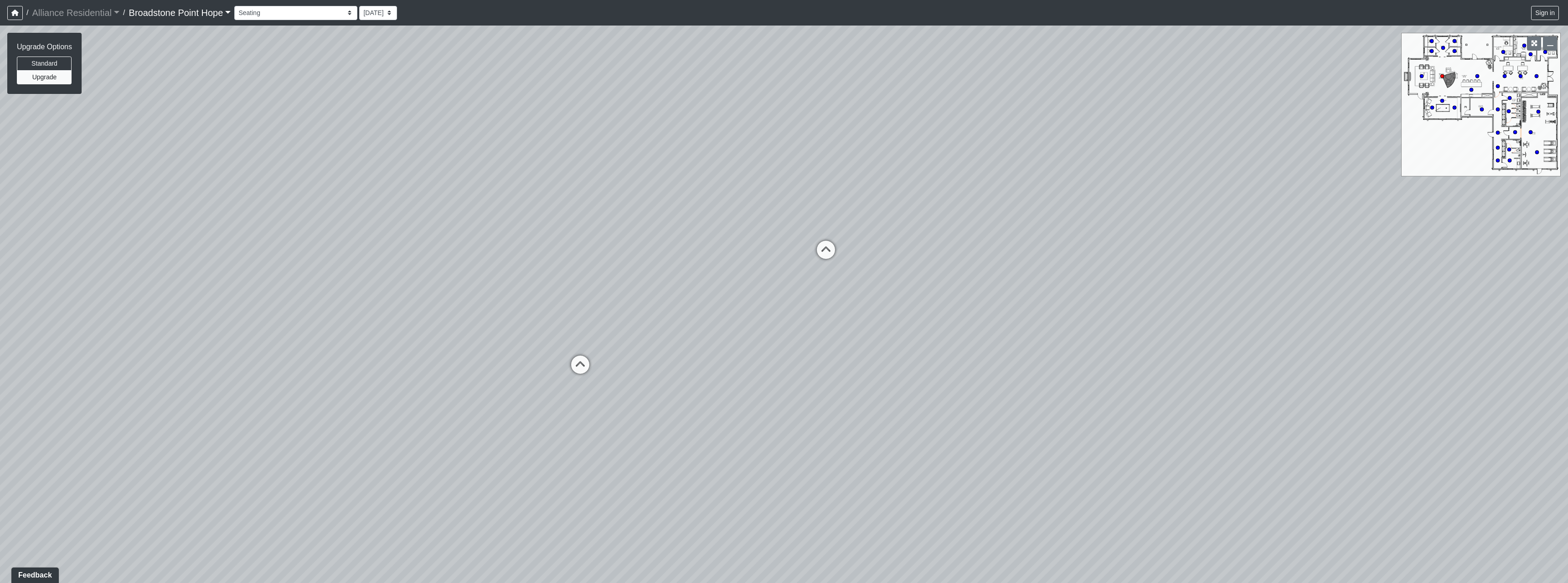
click at [372, 134] on div "Loading... Machines Loading... Cardio Loading... Weights Loading... Entry Loadi…" at bounding box center [784, 304] width 1568 height 558
